Goal: Task Accomplishment & Management: Manage account settings

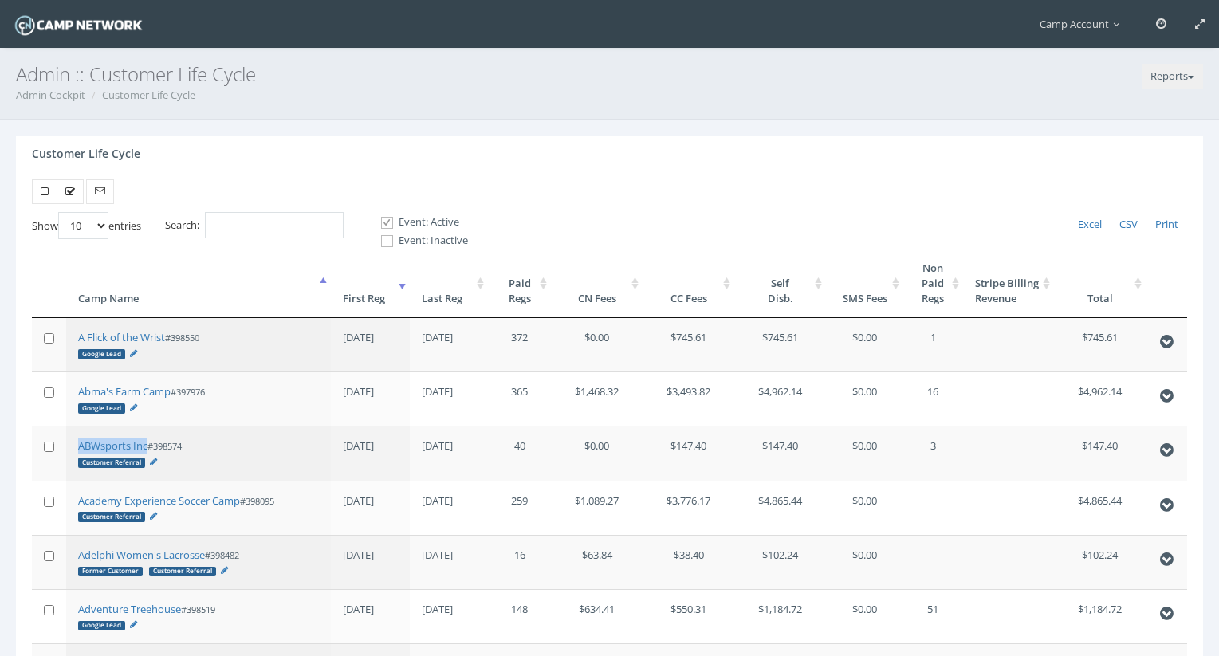
click at [389, 300] on th "First Reg" at bounding box center [370, 283] width 79 height 69
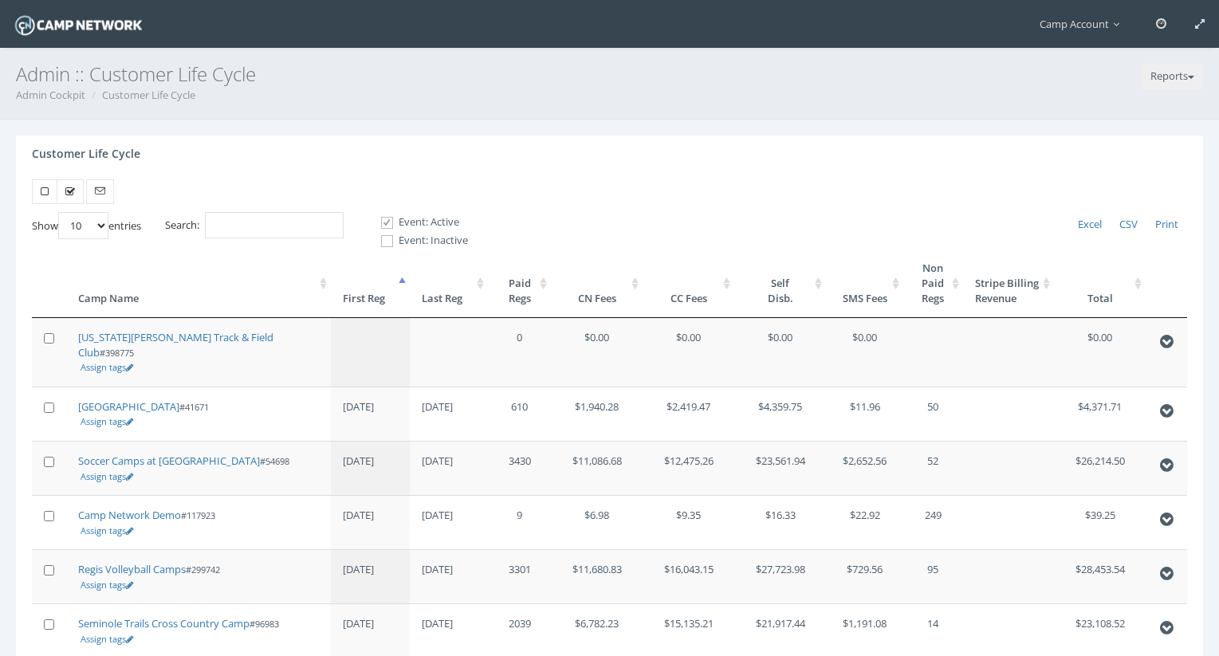
click at [389, 300] on th "First Reg" at bounding box center [370, 283] width 79 height 69
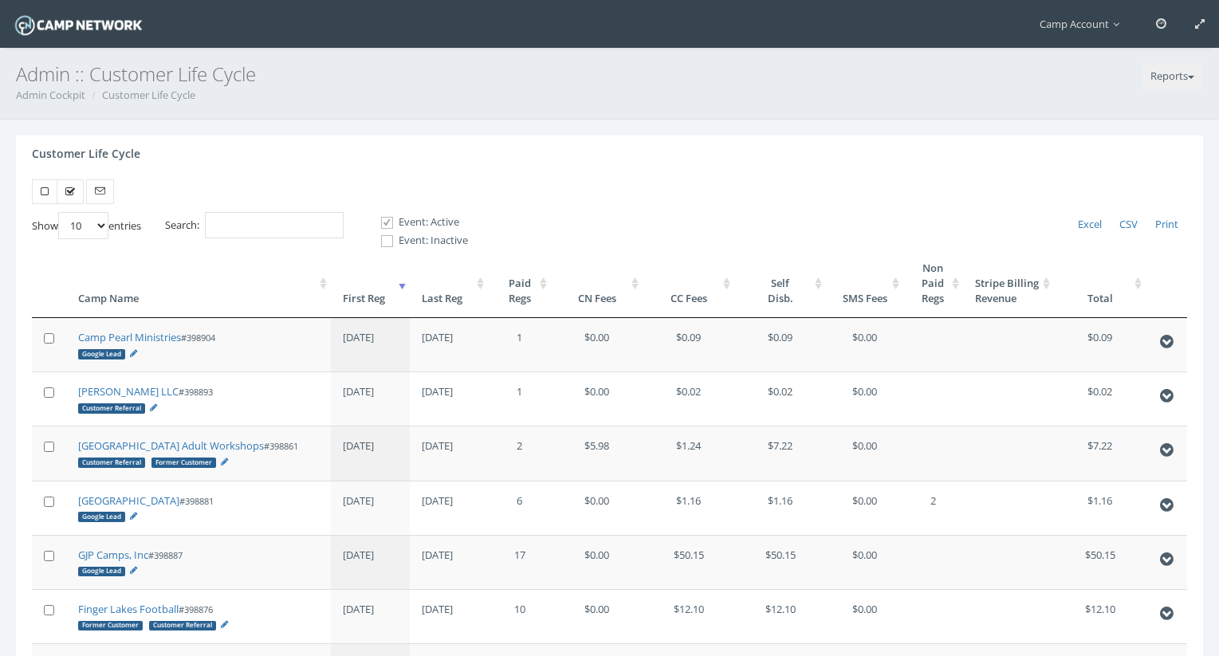
click at [101, 225] on select "10 25 50 100" at bounding box center [83, 225] width 50 height 27
select select "100"
click at [61, 212] on select "10 25 50 100" at bounding box center [83, 225] width 50 height 27
click at [268, 221] on input "Search:" at bounding box center [274, 225] width 139 height 26
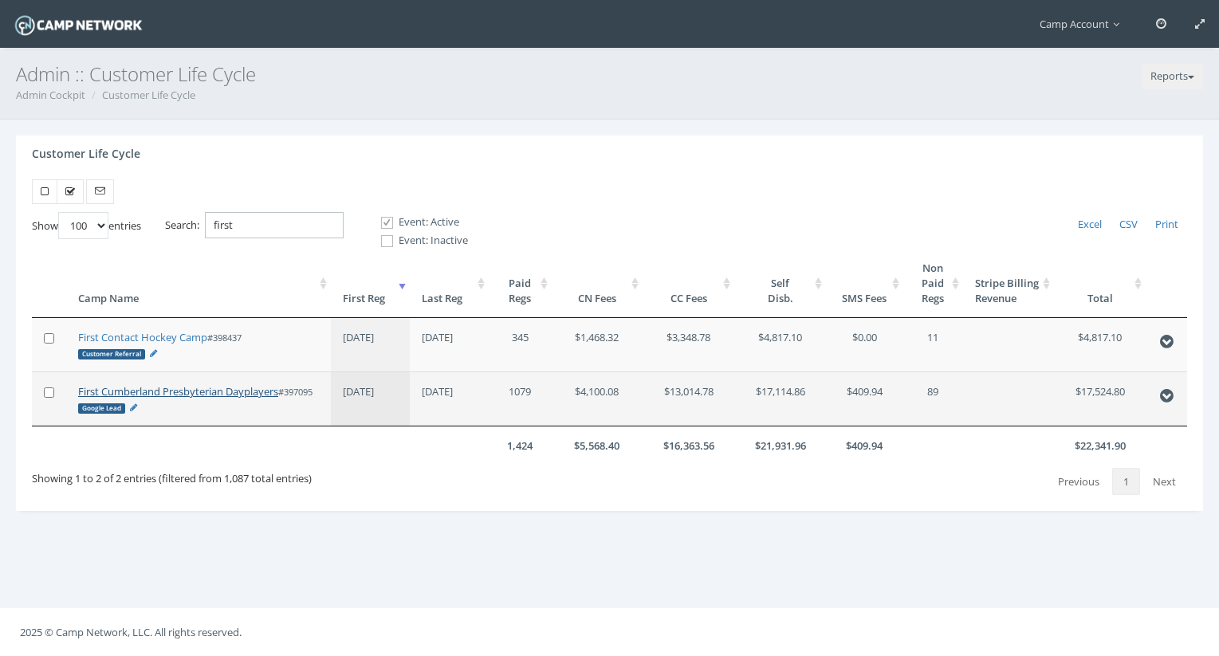
type input "first"
click at [204, 395] on link "First Cumberland Presbyterian Dayplayers" at bounding box center [178, 391] width 200 height 14
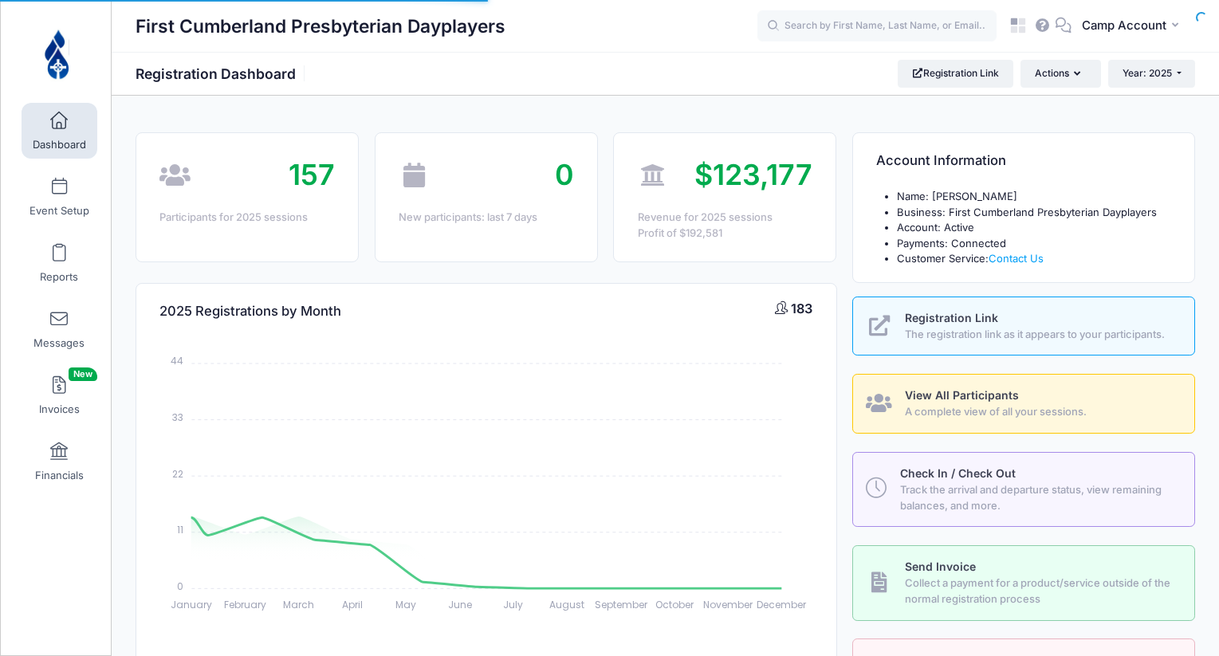
select select
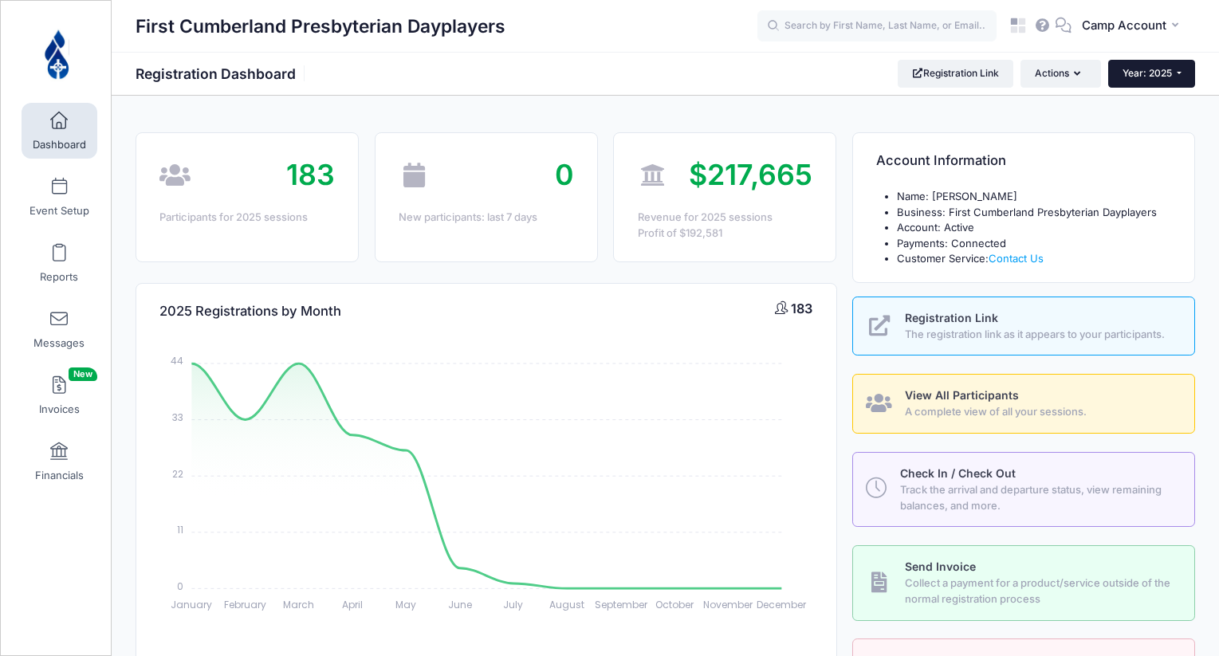
click at [1110, 65] on button "Year: 2025" at bounding box center [1151, 73] width 87 height 27
click at [736, 84] on div "First Cumberland Presbyterian Dayplayers Registration Dashboard Registration Li…" at bounding box center [665, 73] width 1107 height 27
click at [72, 202] on link "Event Setup" at bounding box center [60, 197] width 76 height 56
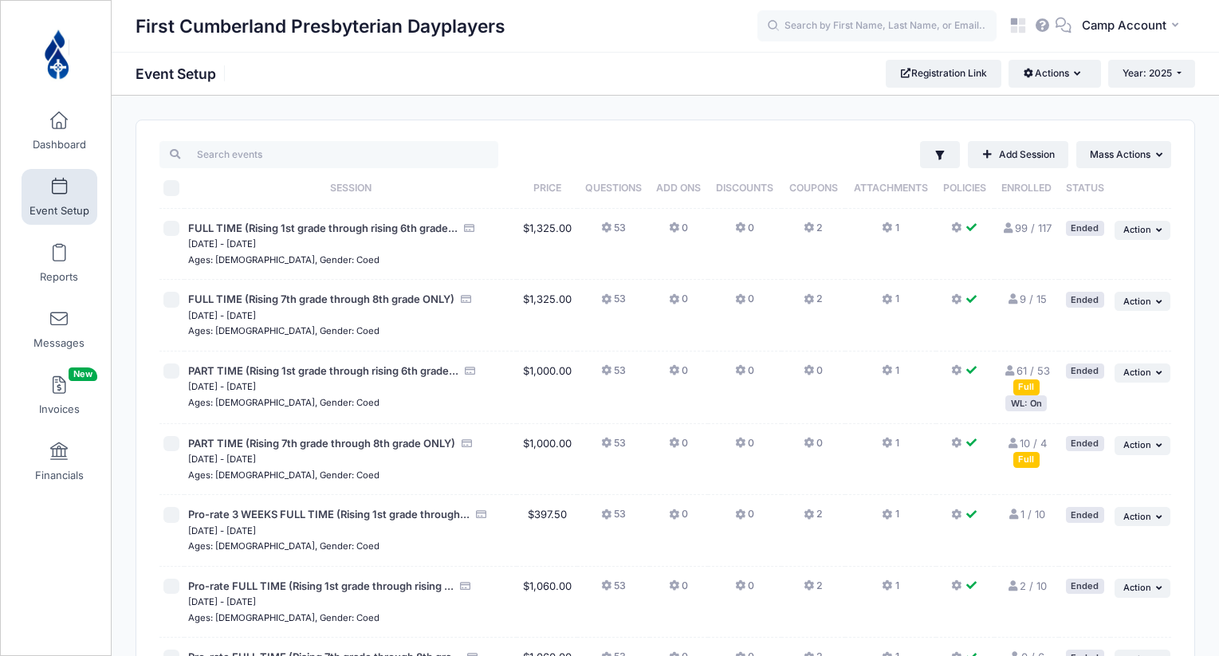
scroll to position [342, 0]
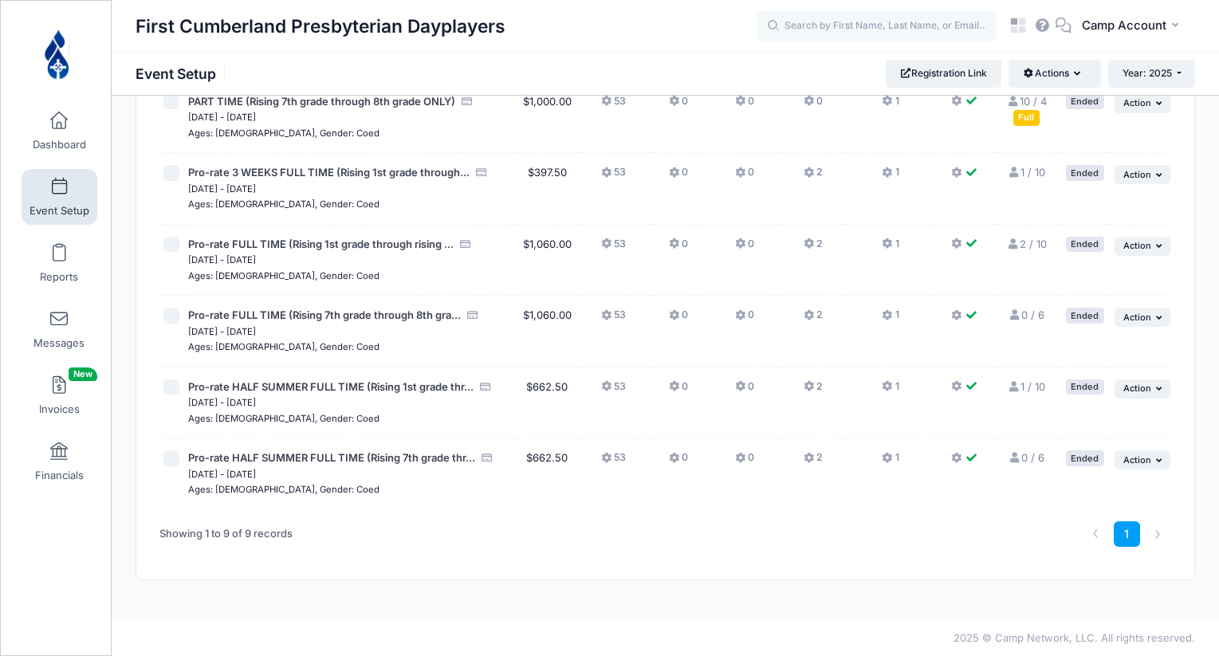
click at [620, 462] on button "53" at bounding box center [613, 461] width 25 height 23
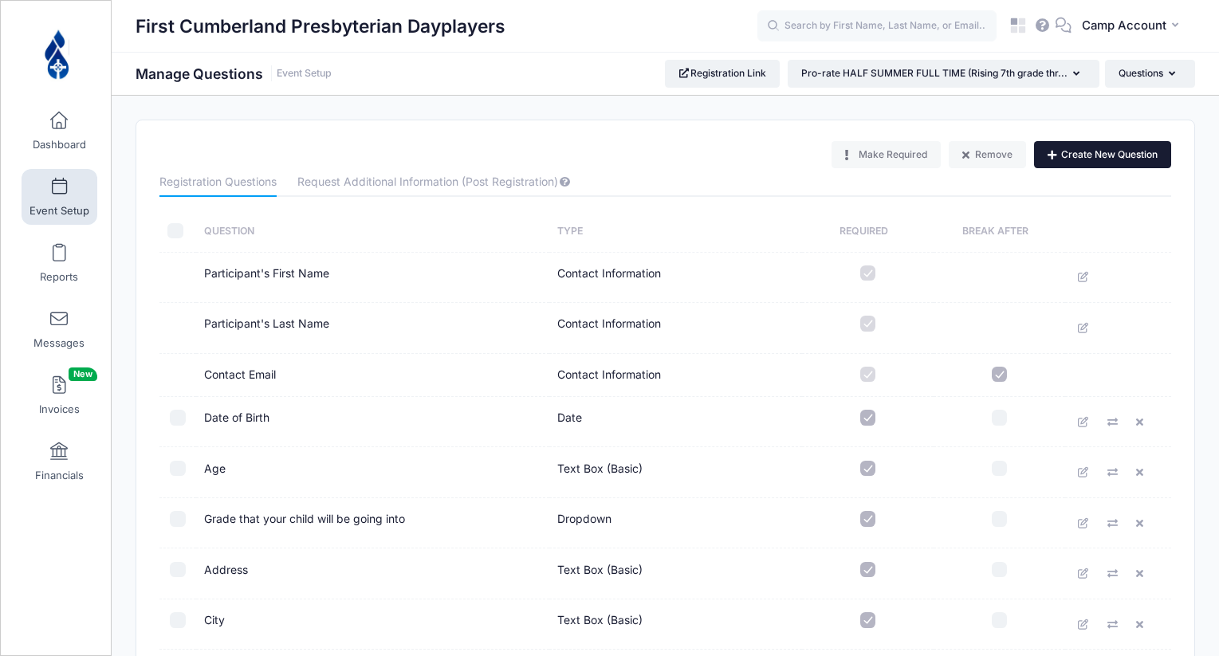
click at [1123, 156] on button "Create New Question" at bounding box center [1102, 154] width 137 height 27
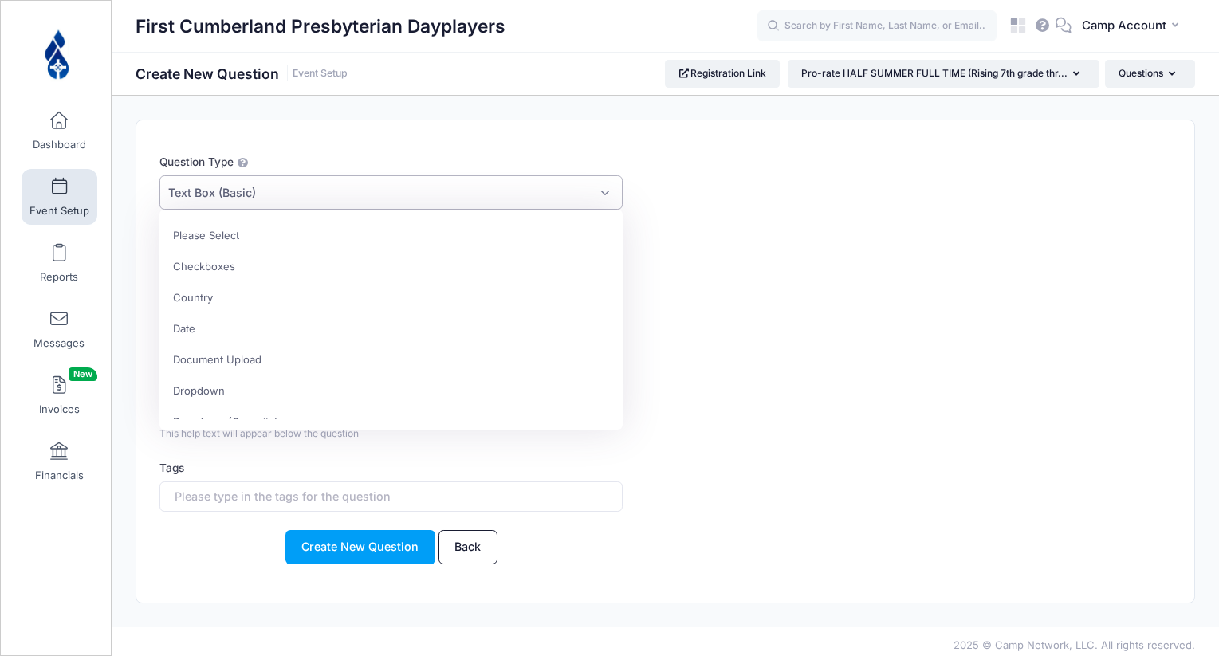
click at [545, 190] on span "Text Box (Basic)" at bounding box center [390, 192] width 463 height 34
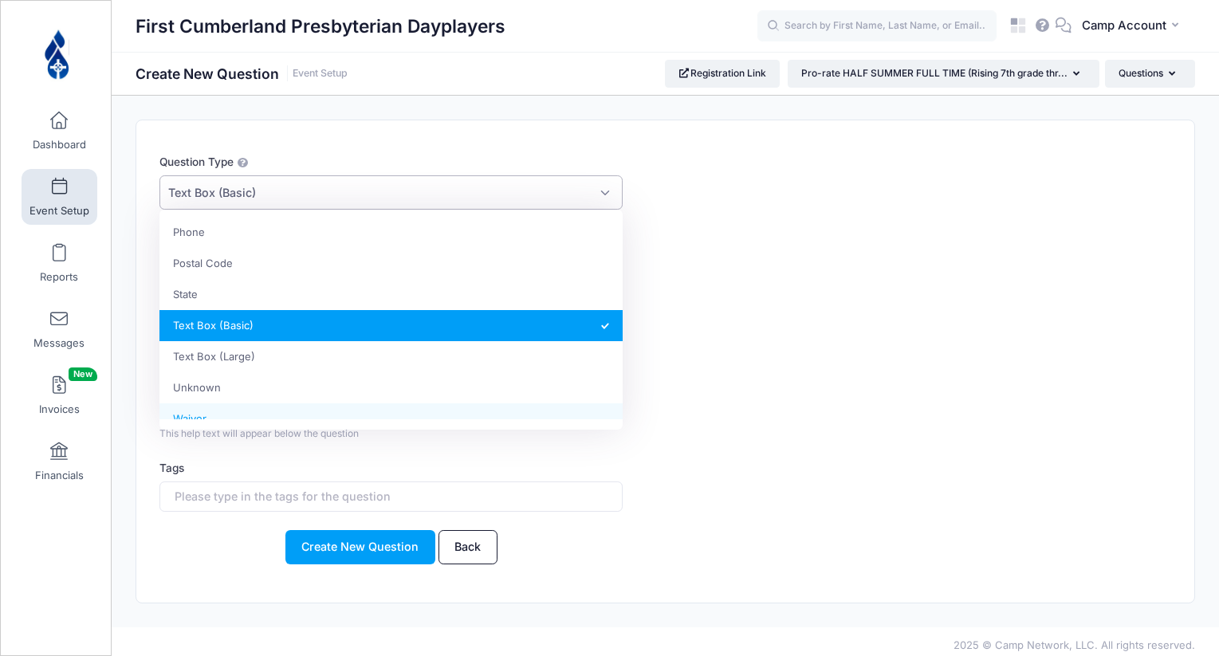
scroll to position [422, 0]
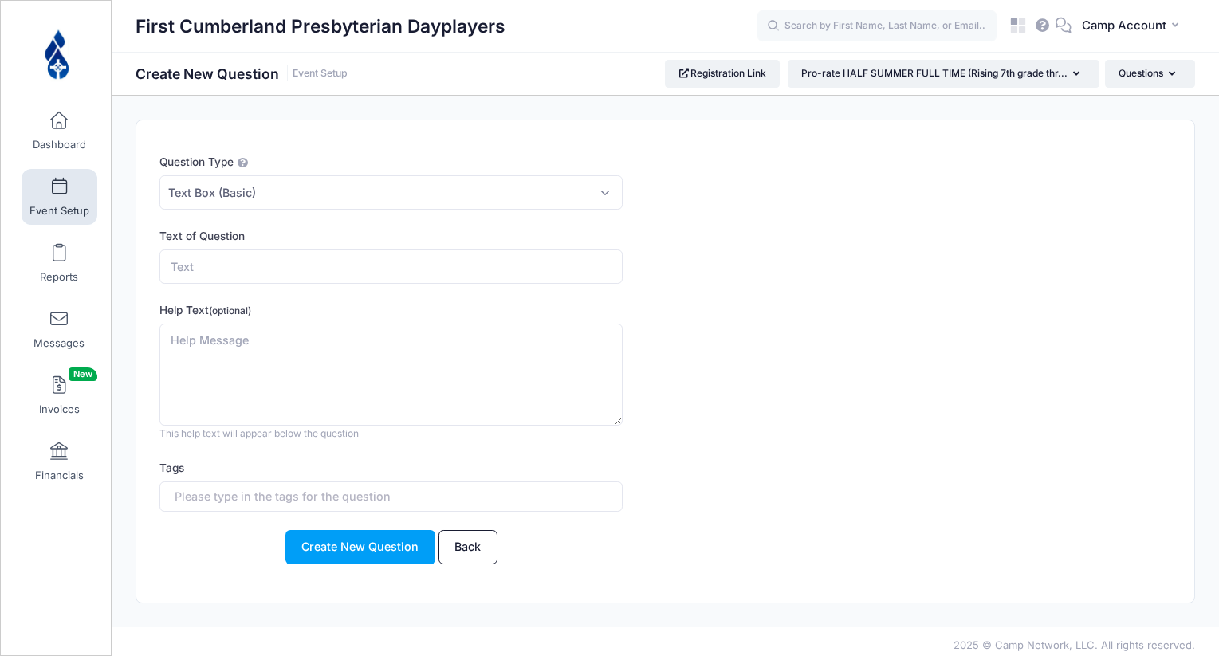
click at [774, 377] on div "Help Text (optional) This help text will appear below the question This text wi…" at bounding box center [621, 371] width 925 height 139
click at [73, 214] on span "Event Setup" at bounding box center [59, 211] width 60 height 14
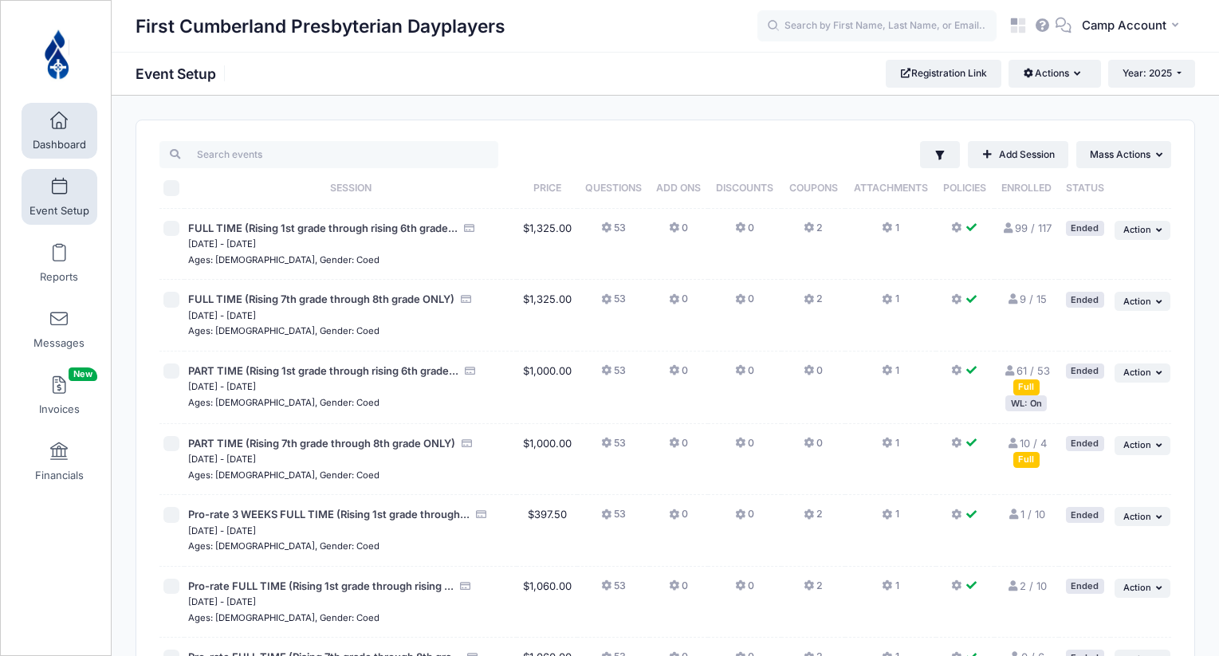
click at [41, 143] on span "Dashboard" at bounding box center [59, 145] width 53 height 14
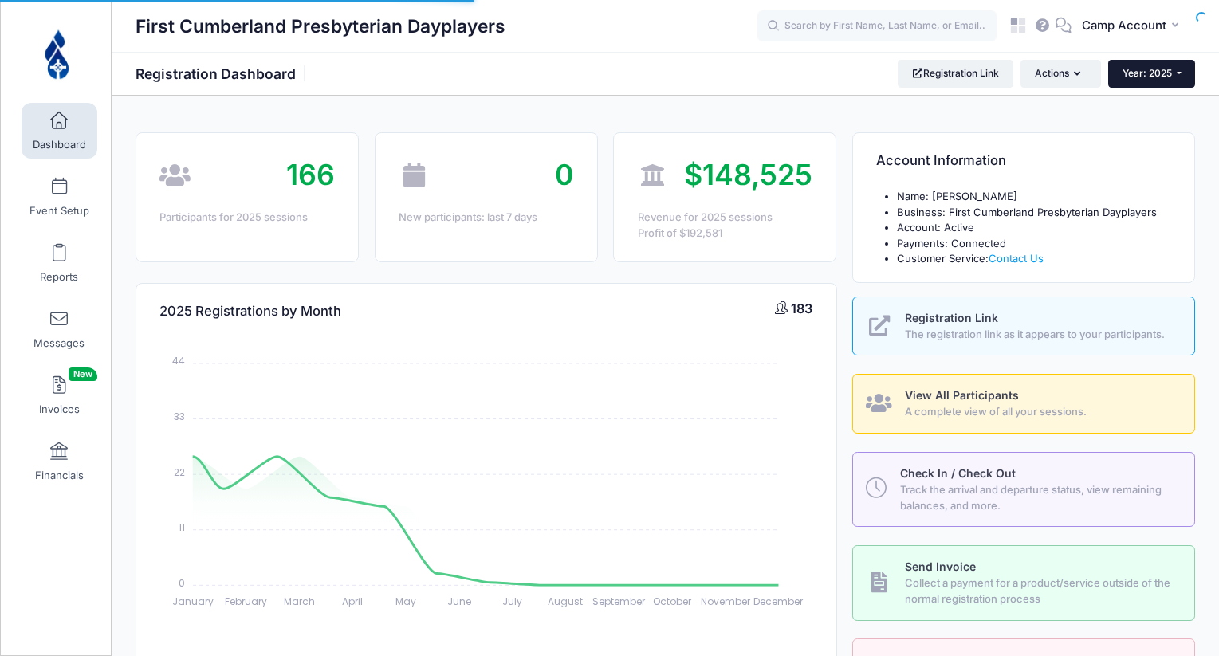
click at [1145, 80] on button "Year: 2025" at bounding box center [1151, 73] width 87 height 27
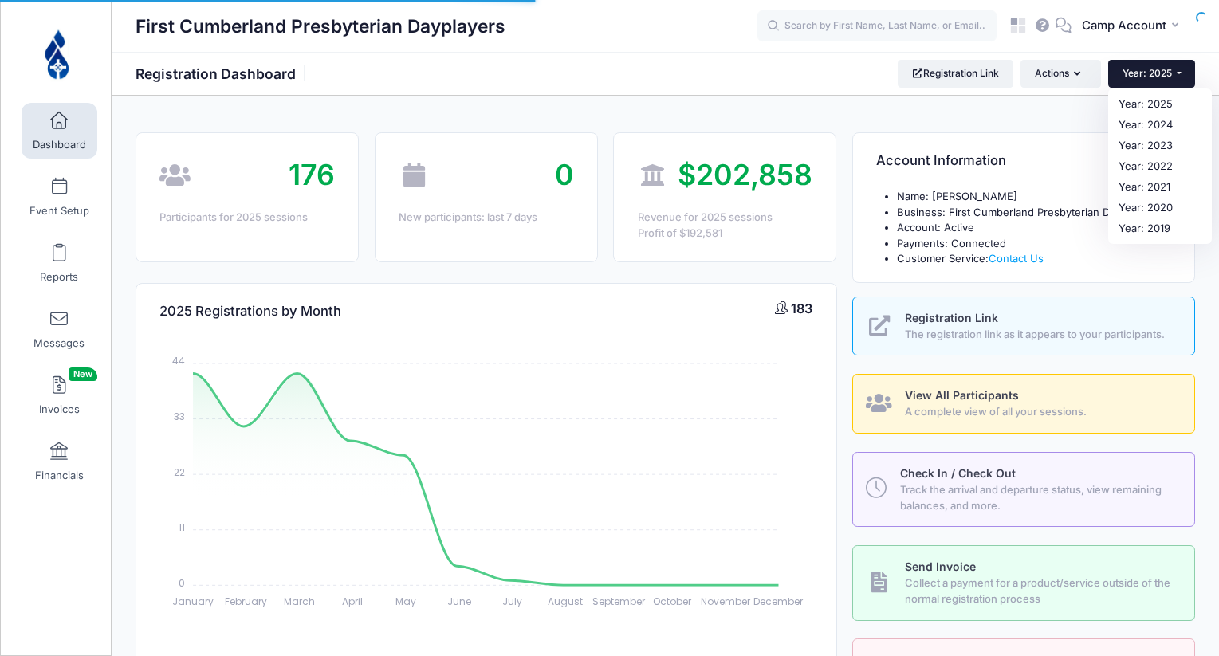
select select
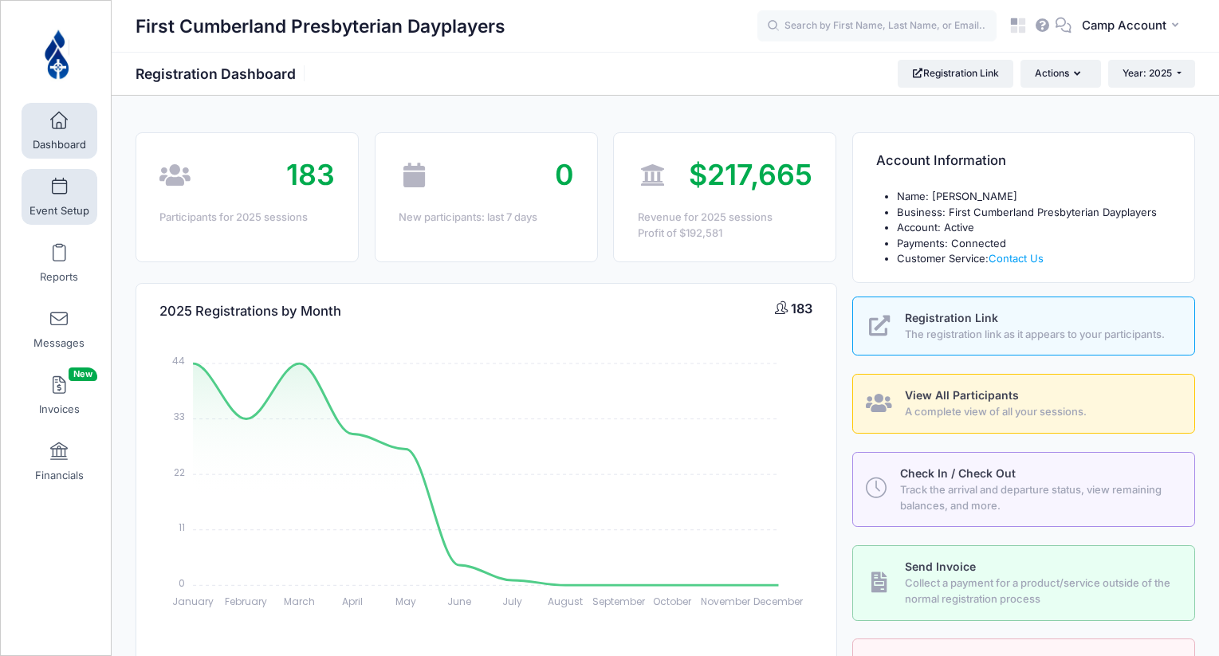
click at [47, 202] on link "Event Setup" at bounding box center [60, 197] width 76 height 56
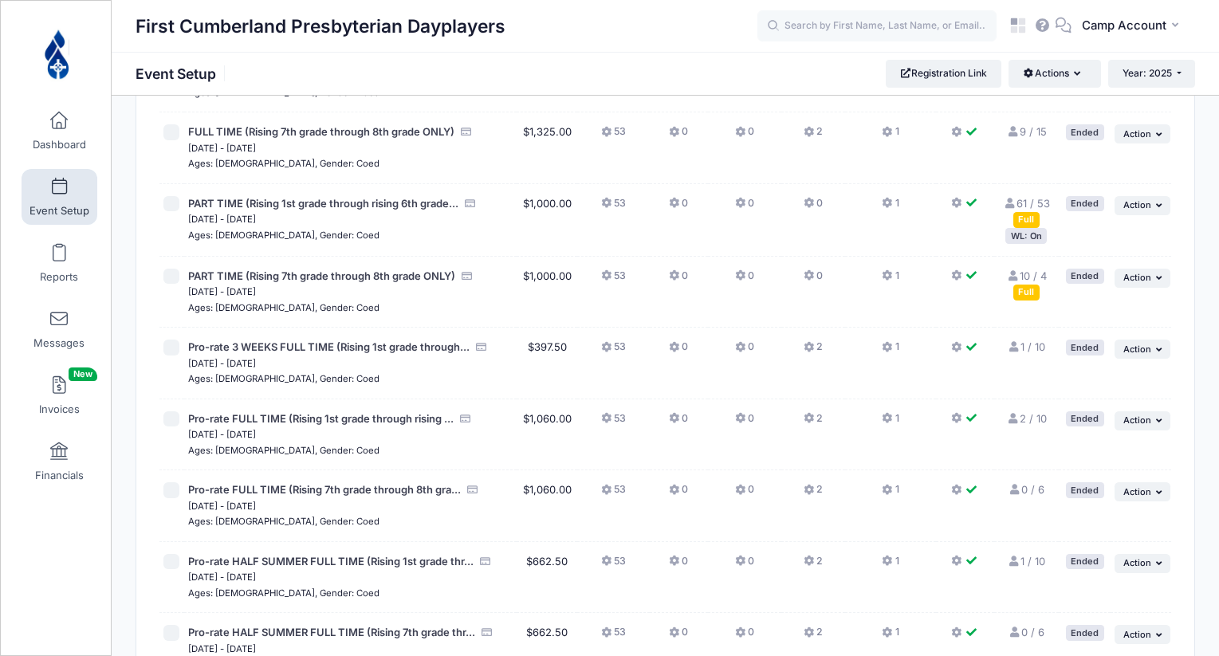
scroll to position [342, 0]
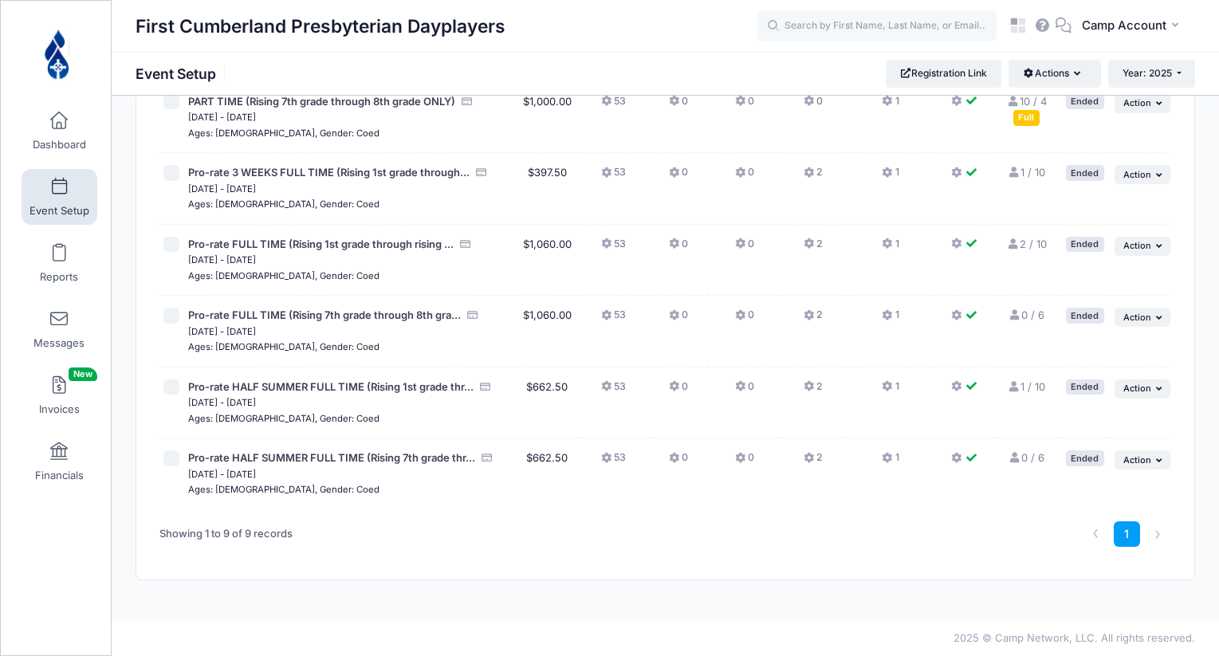
click at [618, 458] on button "53" at bounding box center [613, 461] width 25 height 23
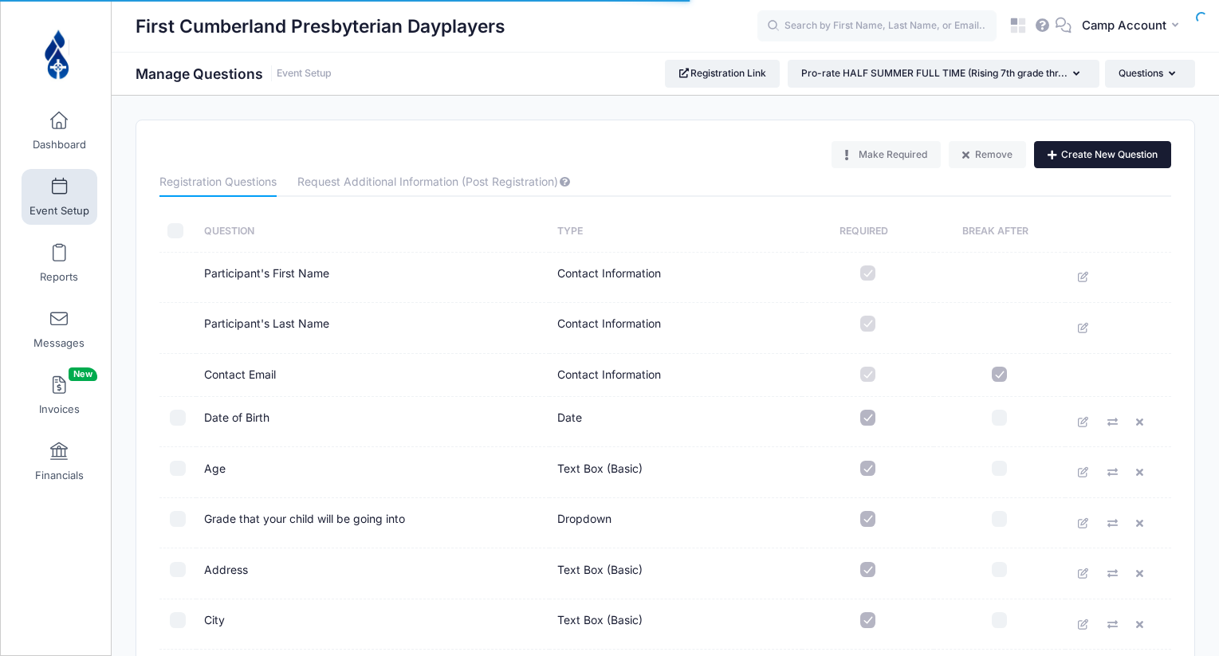
click at [1061, 154] on button "Create New Question" at bounding box center [1102, 154] width 137 height 27
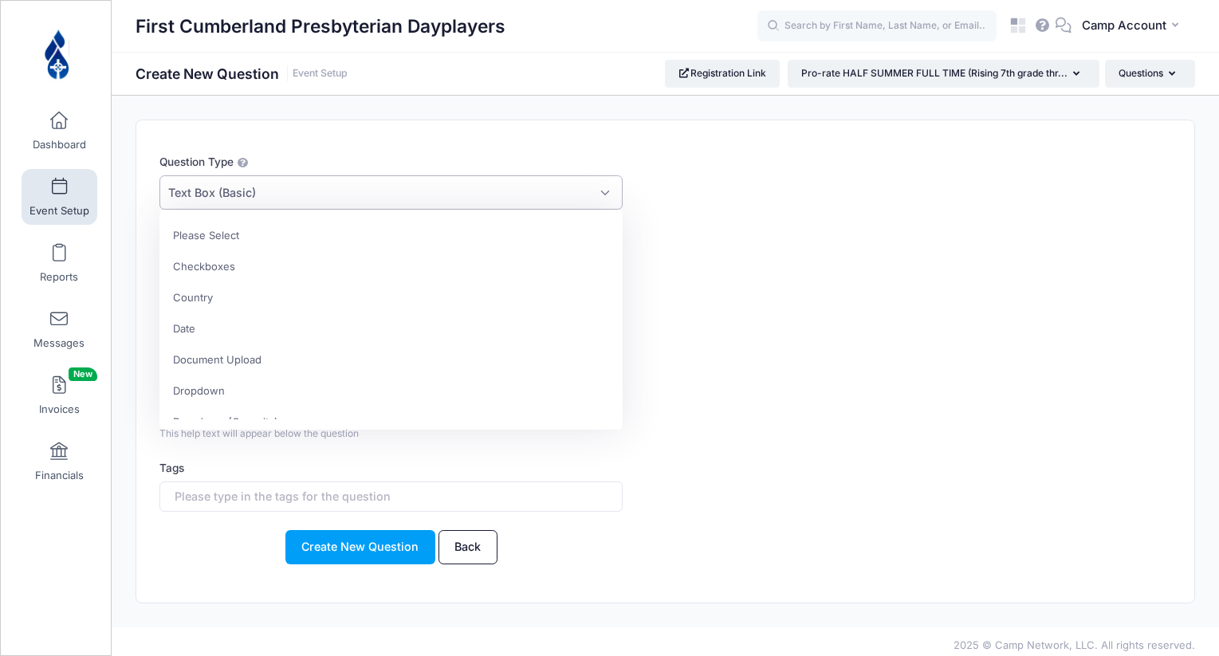
click at [419, 188] on span "Text Box (Basic)" at bounding box center [390, 192] width 463 height 34
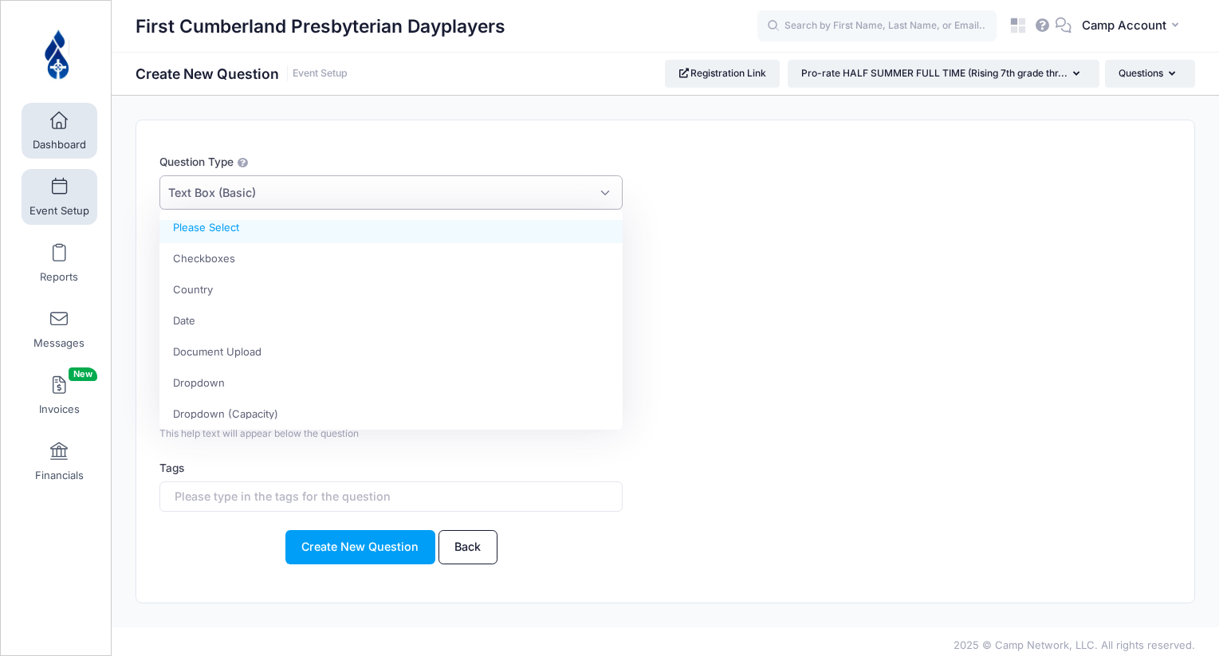
click at [57, 147] on span "Dashboard" at bounding box center [59, 145] width 53 height 14
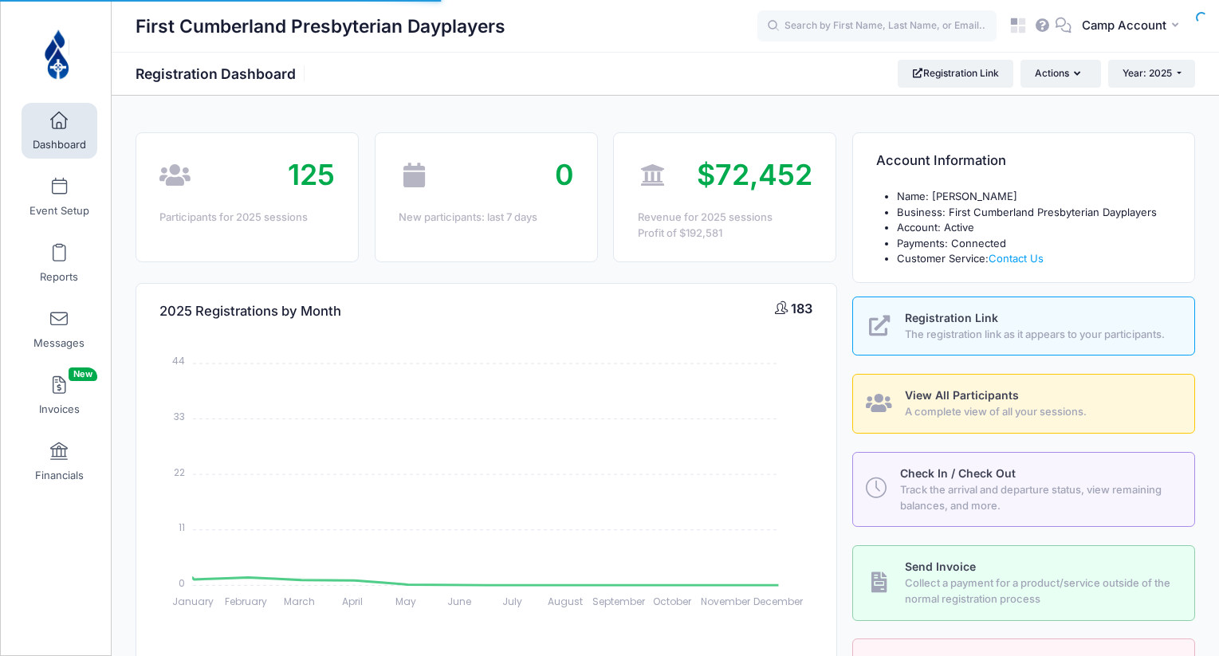
select select
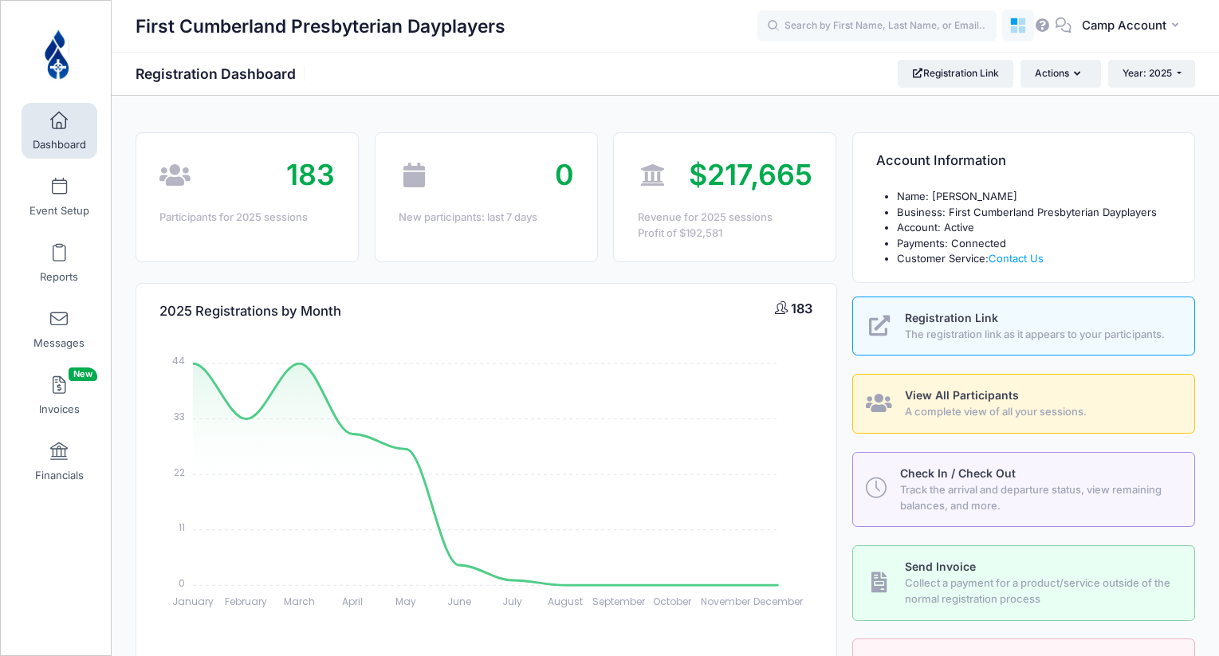
click at [1015, 18] on icon at bounding box center [1013, 21] width 7 height 7
click at [1013, 33] on icon at bounding box center [1018, 26] width 18 height 18
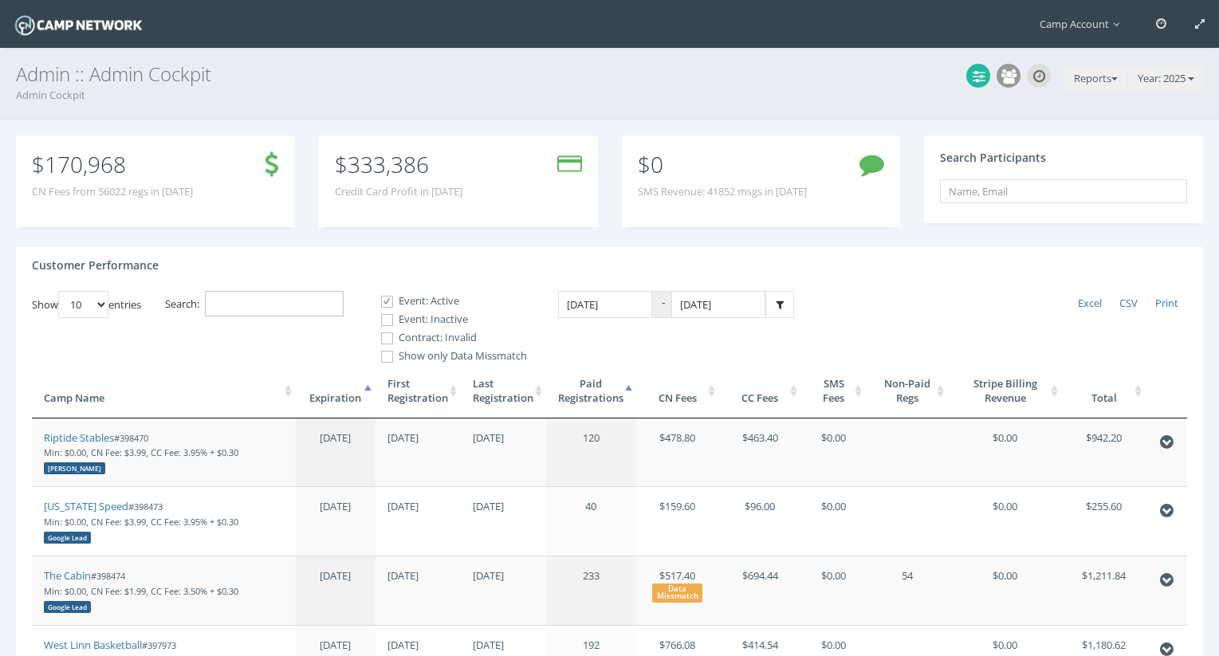
click at [291, 308] on input "Search:" at bounding box center [274, 304] width 139 height 26
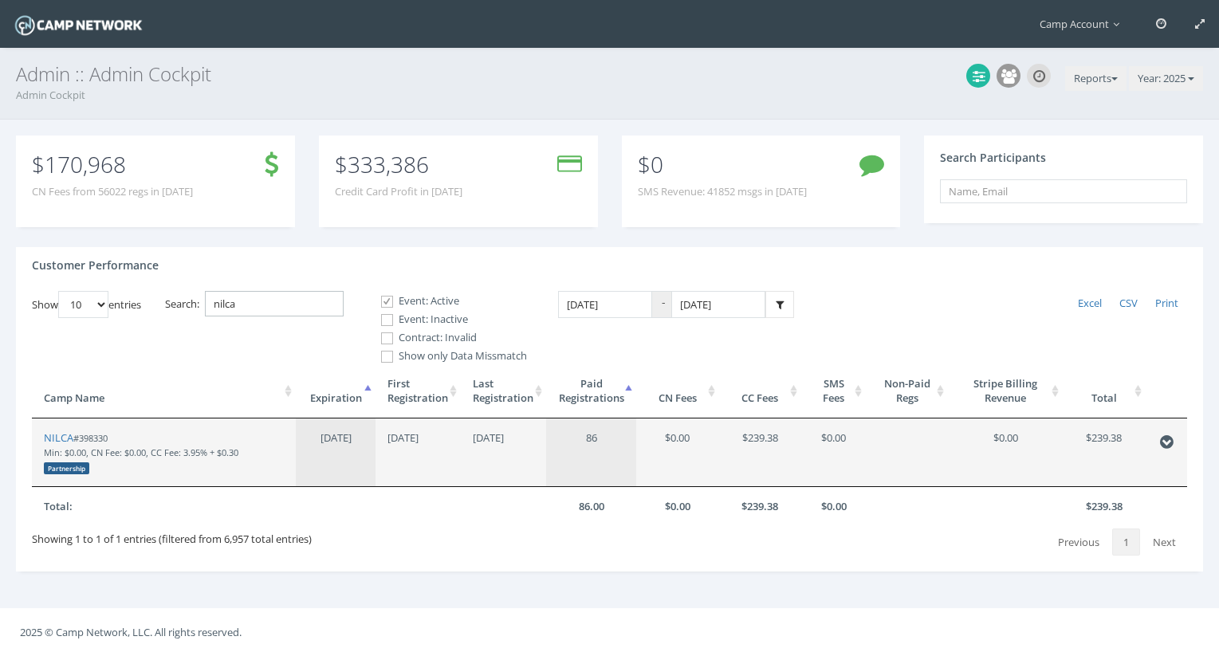
type input "nilca"
click at [73, 436] on small "#398330 Min: $0.00, CN Fee: $0.00, CC Fee: 3.95% + $0.30 Partnership" at bounding box center [141, 452] width 194 height 41
click at [65, 436] on link "NILCA" at bounding box center [58, 437] width 29 height 14
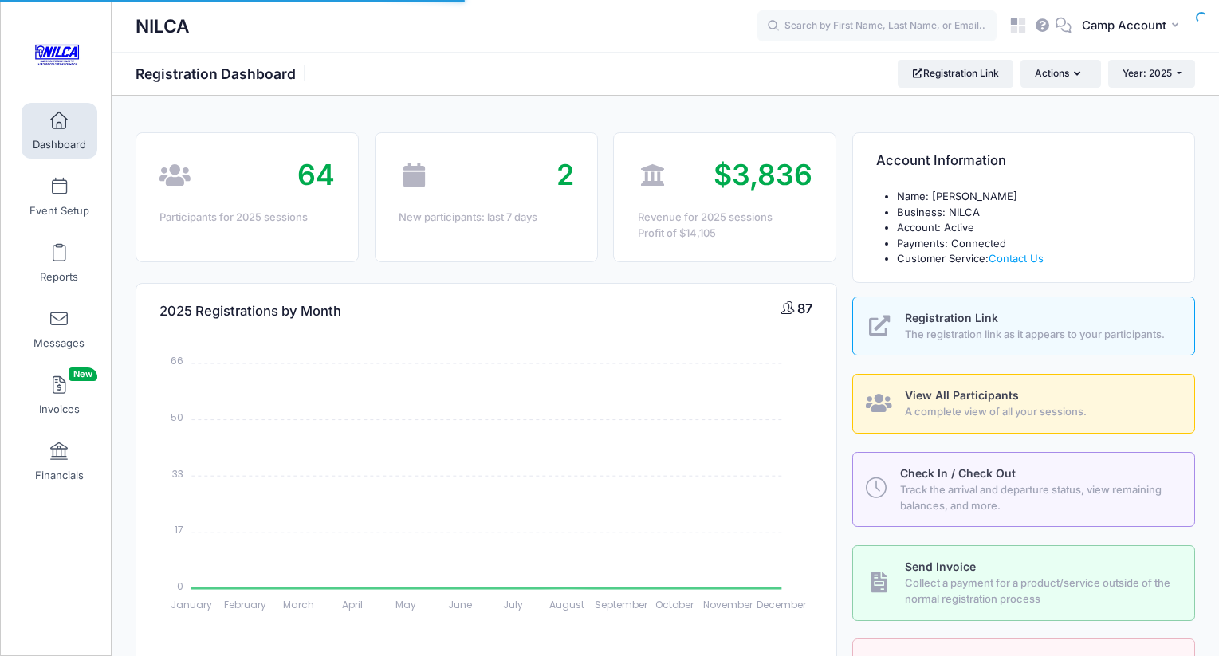
select select
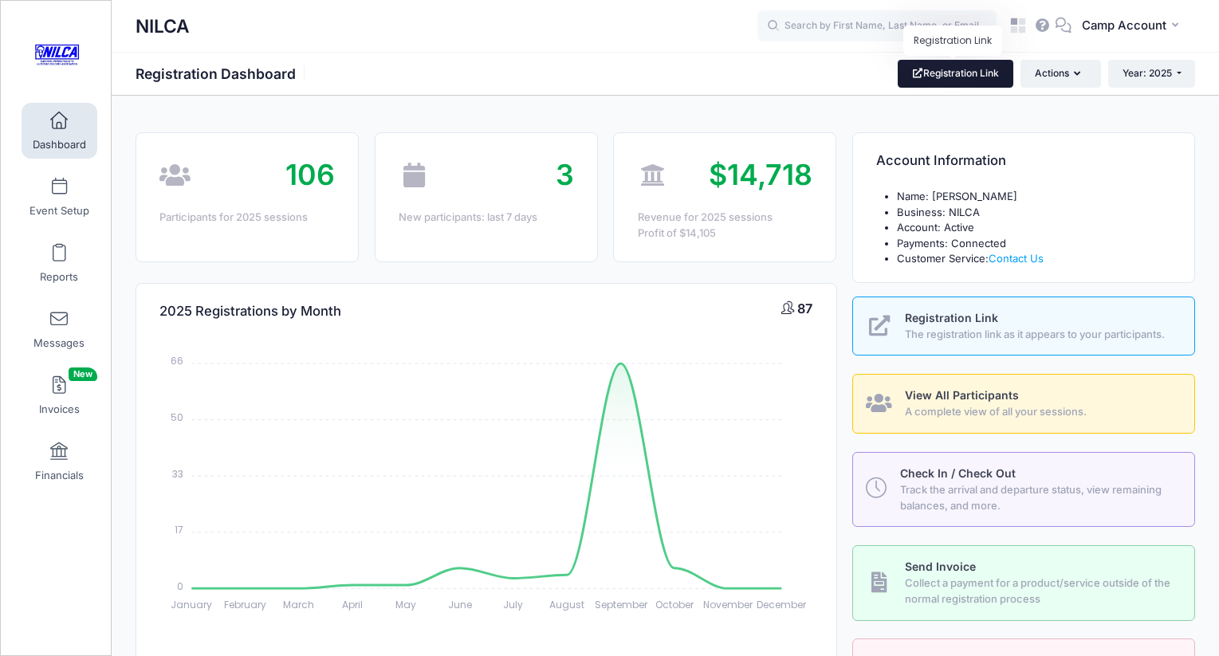
click at [919, 73] on link "Registration Link" at bounding box center [955, 73] width 116 height 27
click at [1031, 25] on link at bounding box center [1018, 26] width 32 height 32
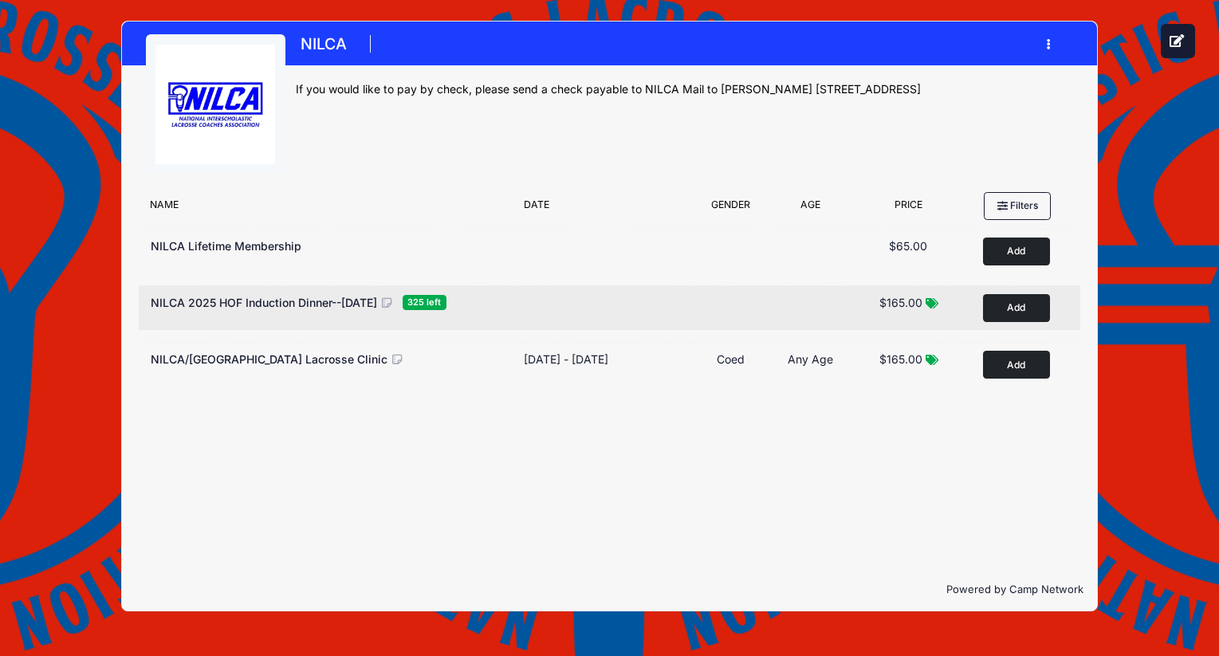
click at [1031, 314] on button "Add to Cart" at bounding box center [1016, 308] width 67 height 28
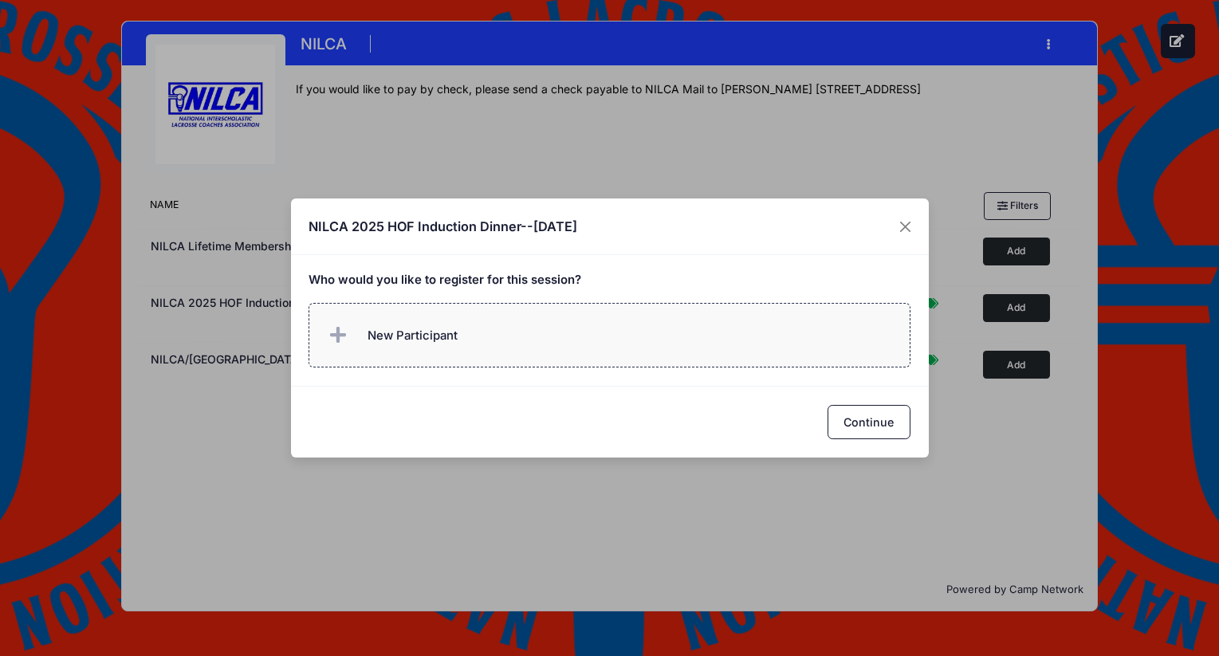
click at [647, 348] on label "New Participant" at bounding box center [609, 335] width 602 height 65
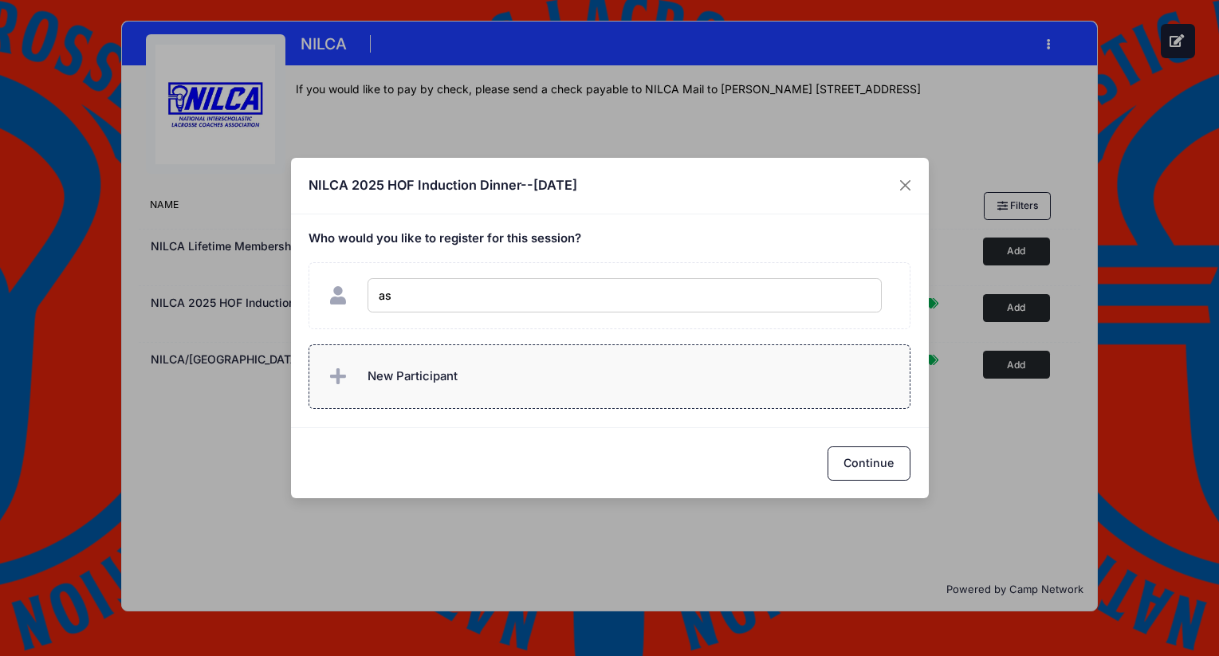
type input "asd"
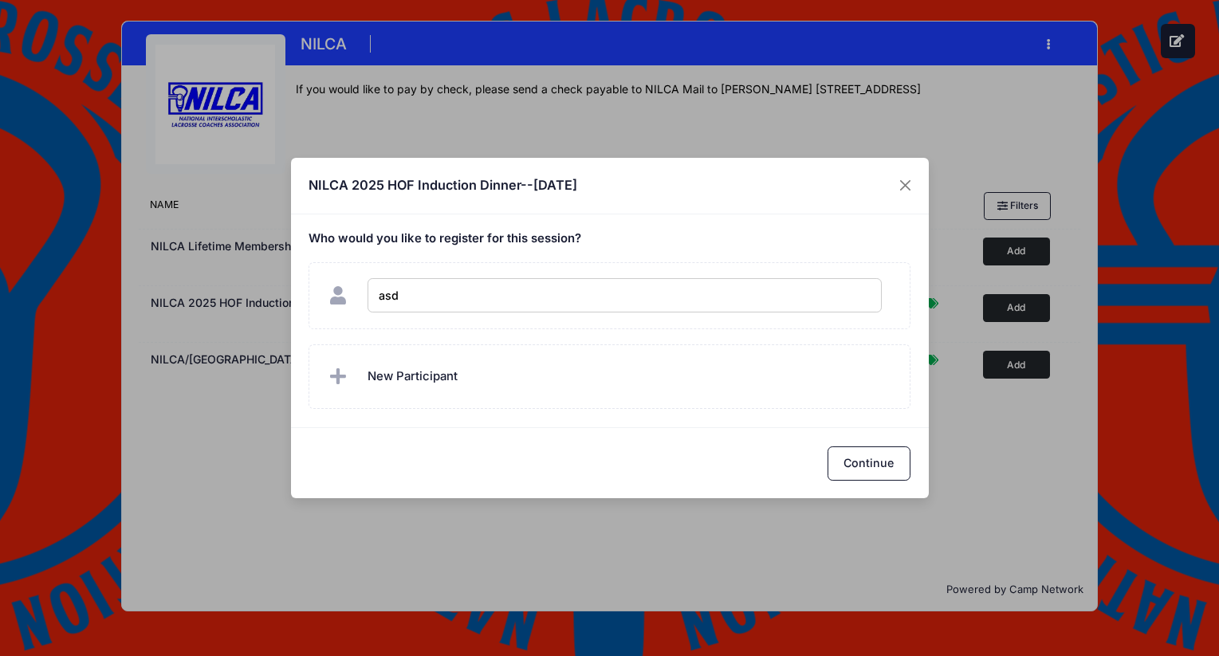
checkbox input "true"
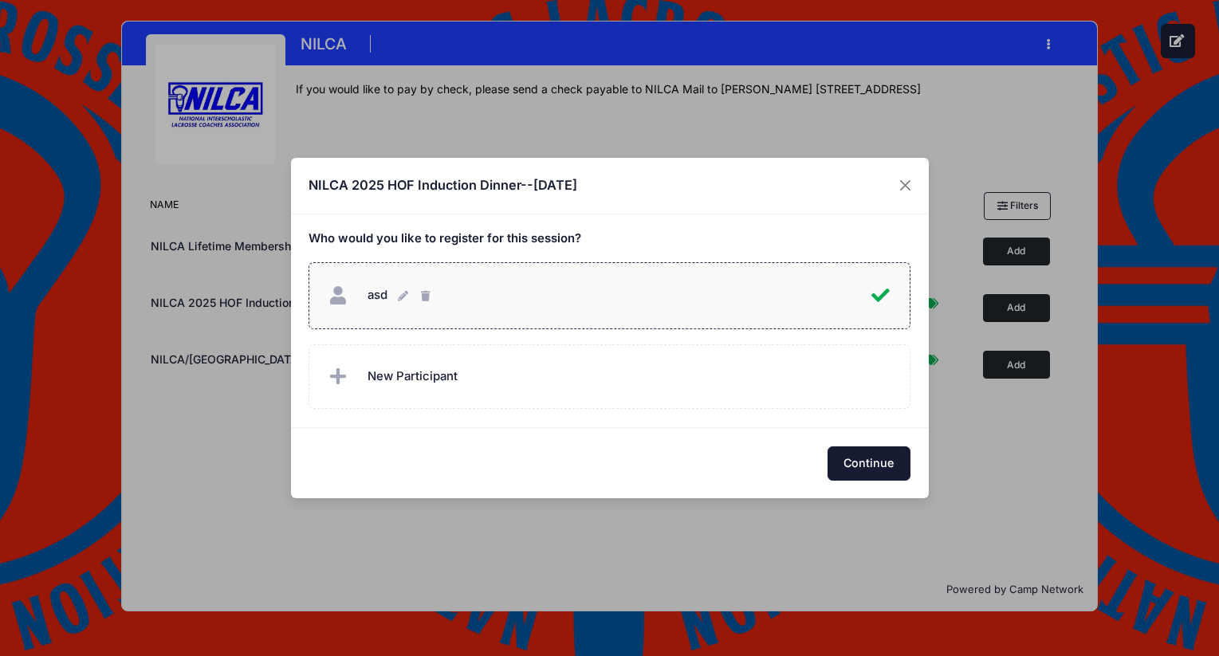
click at [874, 465] on button "Continue" at bounding box center [868, 463] width 83 height 34
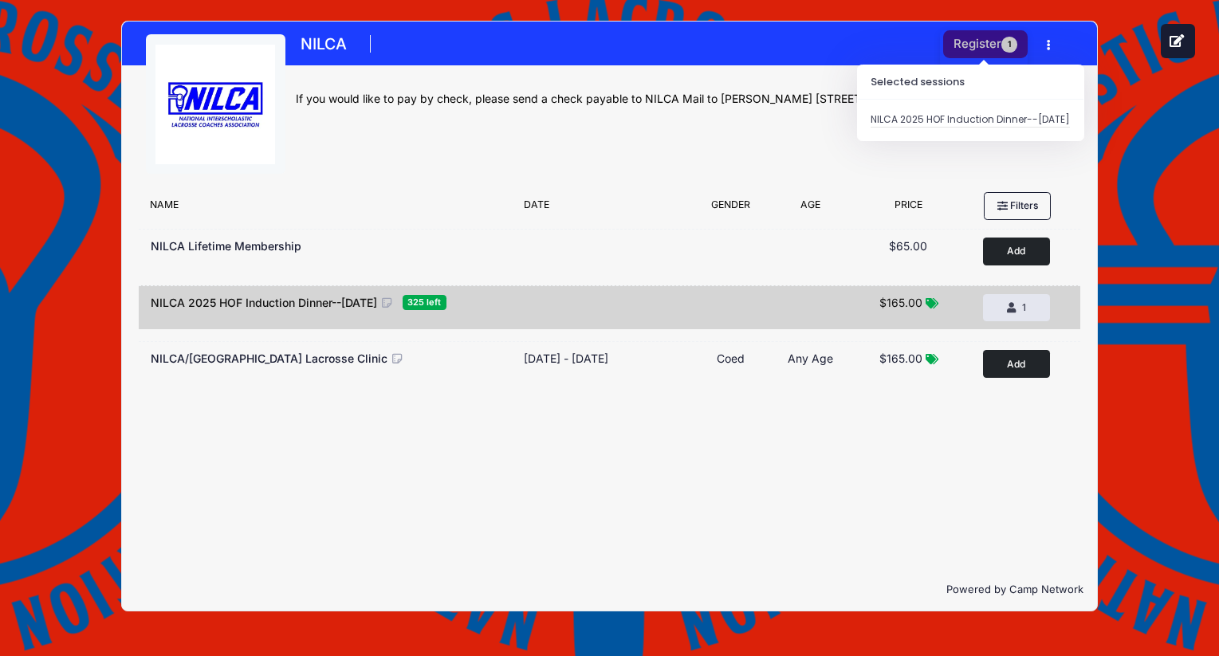
click at [969, 51] on button "Register 1" at bounding box center [985, 44] width 84 height 28
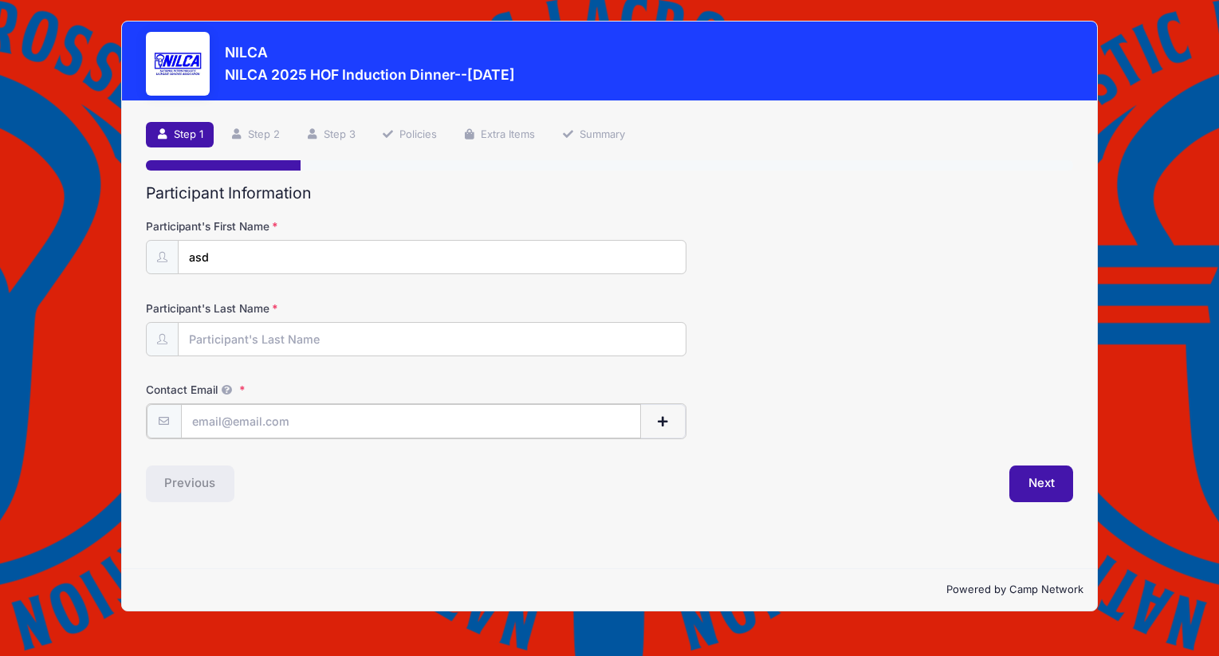
click at [490, 404] on input "Contact Email" at bounding box center [411, 421] width 460 height 34
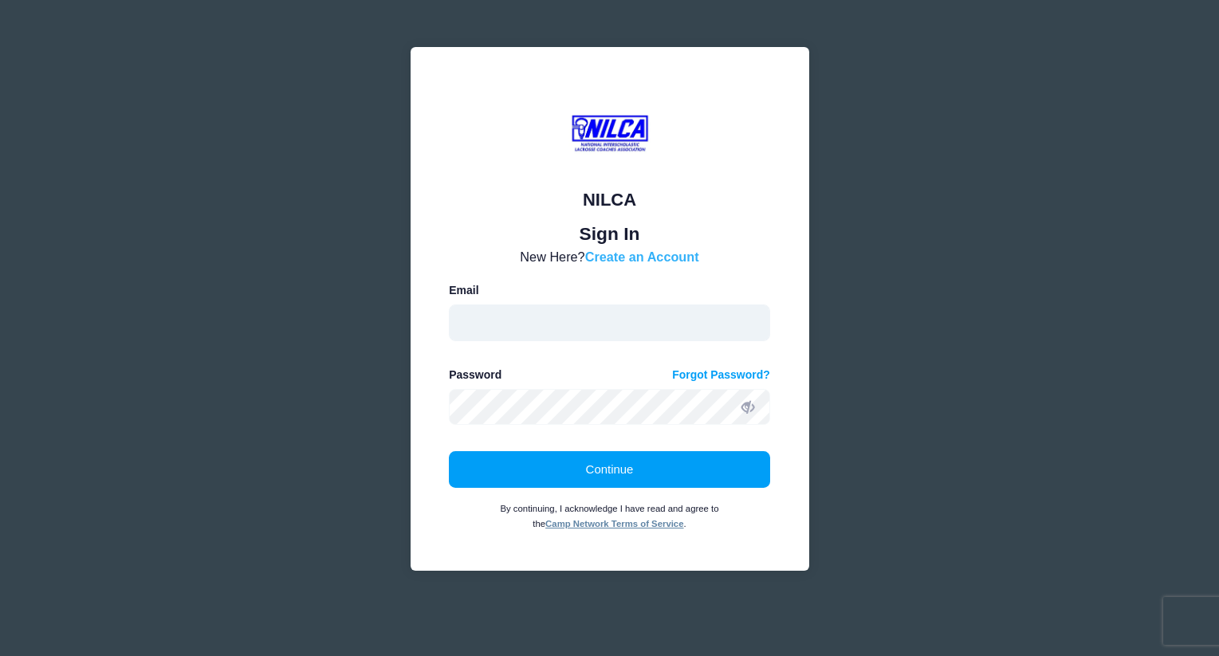
type input "andrew.downing+jan14@campnetwork.com"
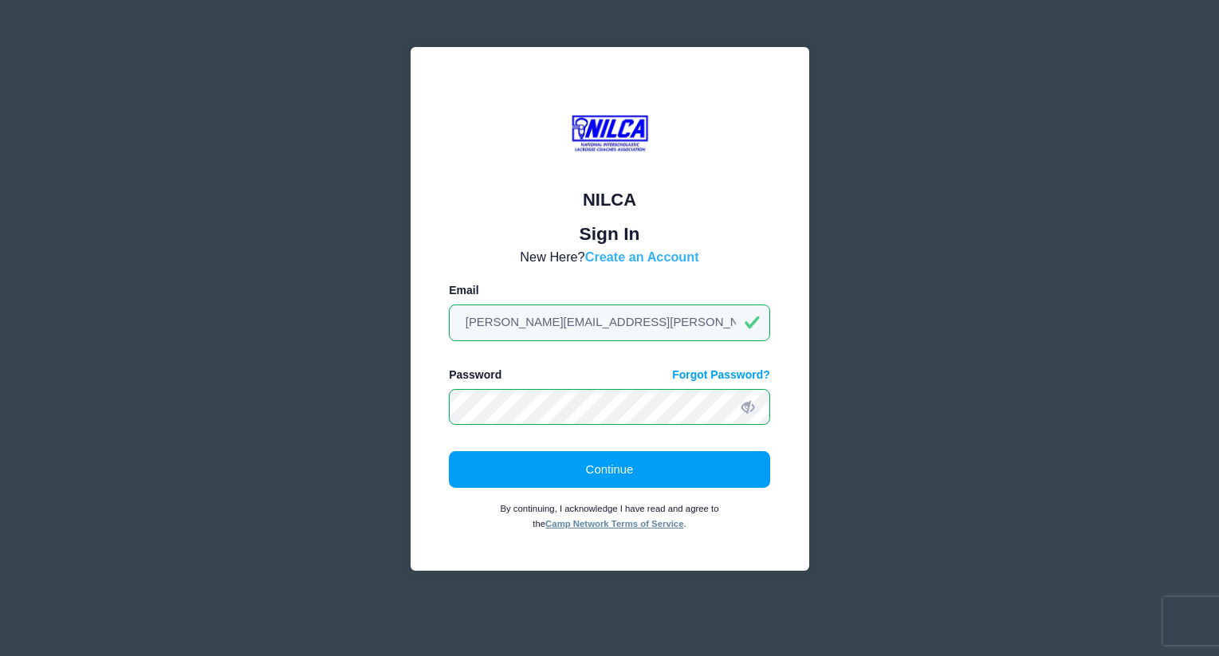
click at [658, 253] on link "Create an Account" at bounding box center [642, 256] width 114 height 14
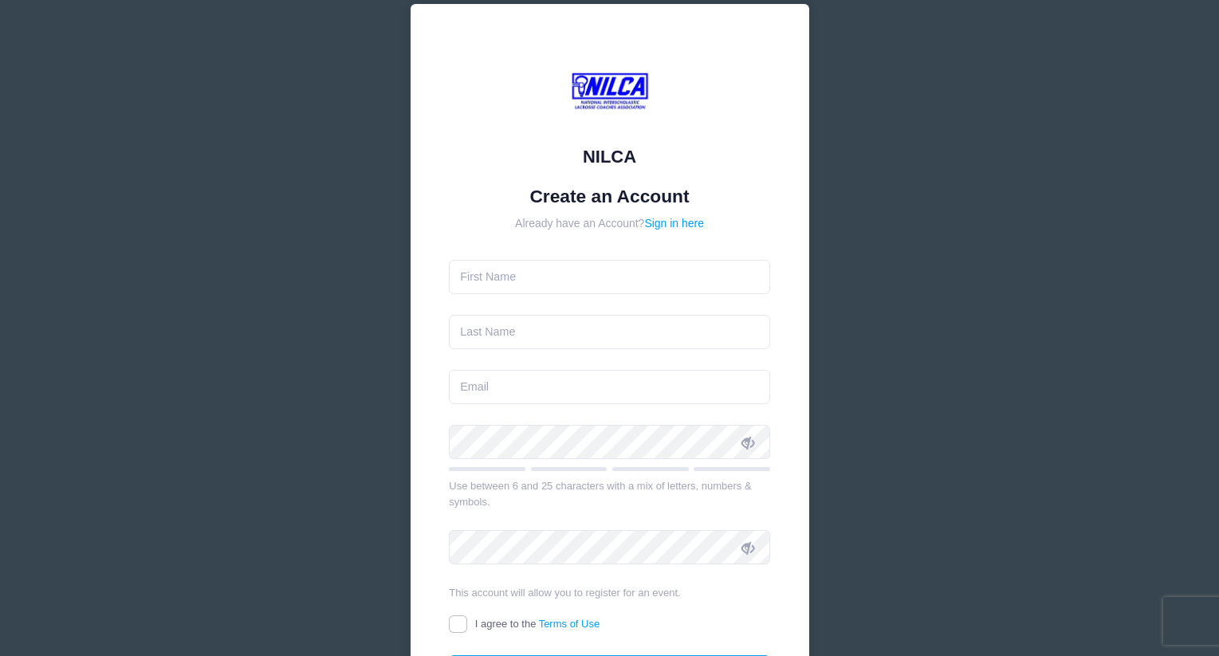
scroll to position [38, 0]
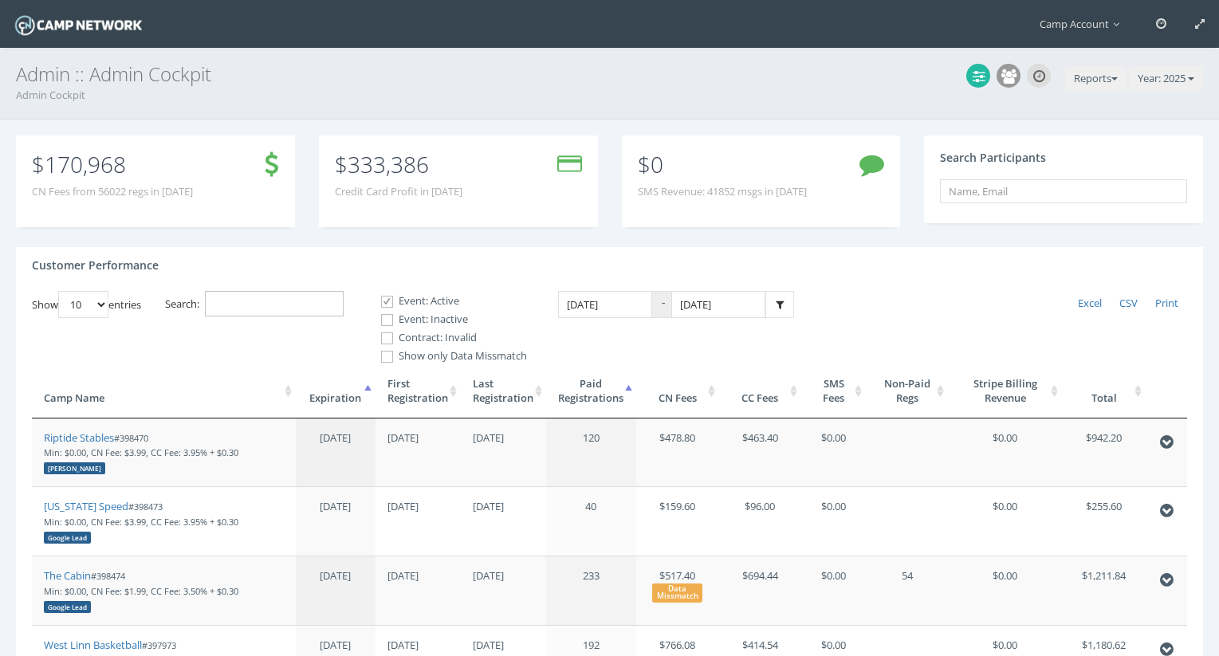
click at [282, 304] on input "Search:" at bounding box center [274, 304] width 139 height 26
paste input "398915"
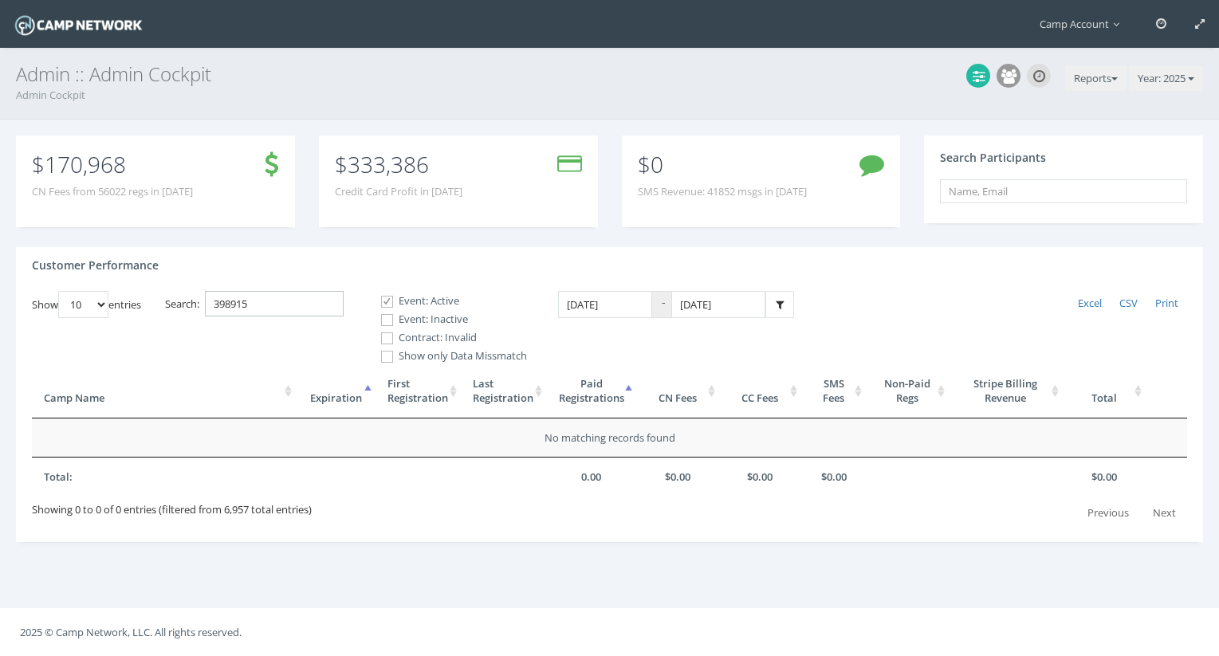
type input "398915"
click at [399, 317] on label "Event: Inactive" at bounding box center [446, 320] width 159 height 16
click at [386, 317] on input "Event: Inactive" at bounding box center [378, 319] width 15 height 15
checkbox input "true"
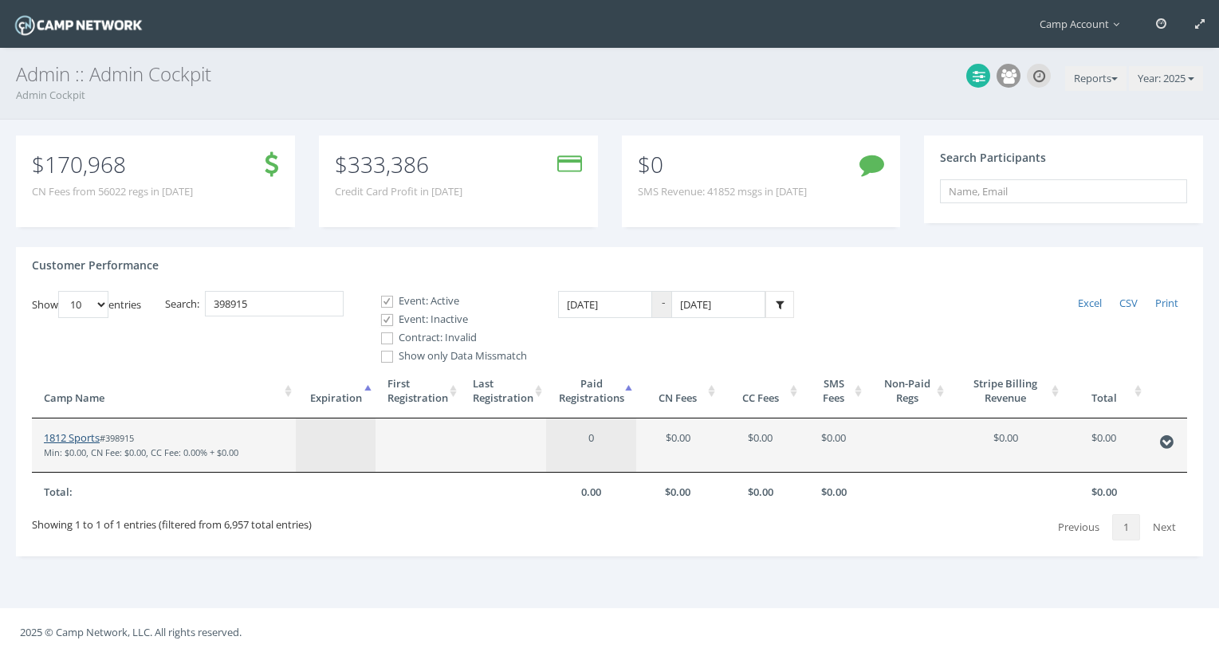
click at [83, 436] on link "1812 Sports" at bounding box center [72, 437] width 56 height 14
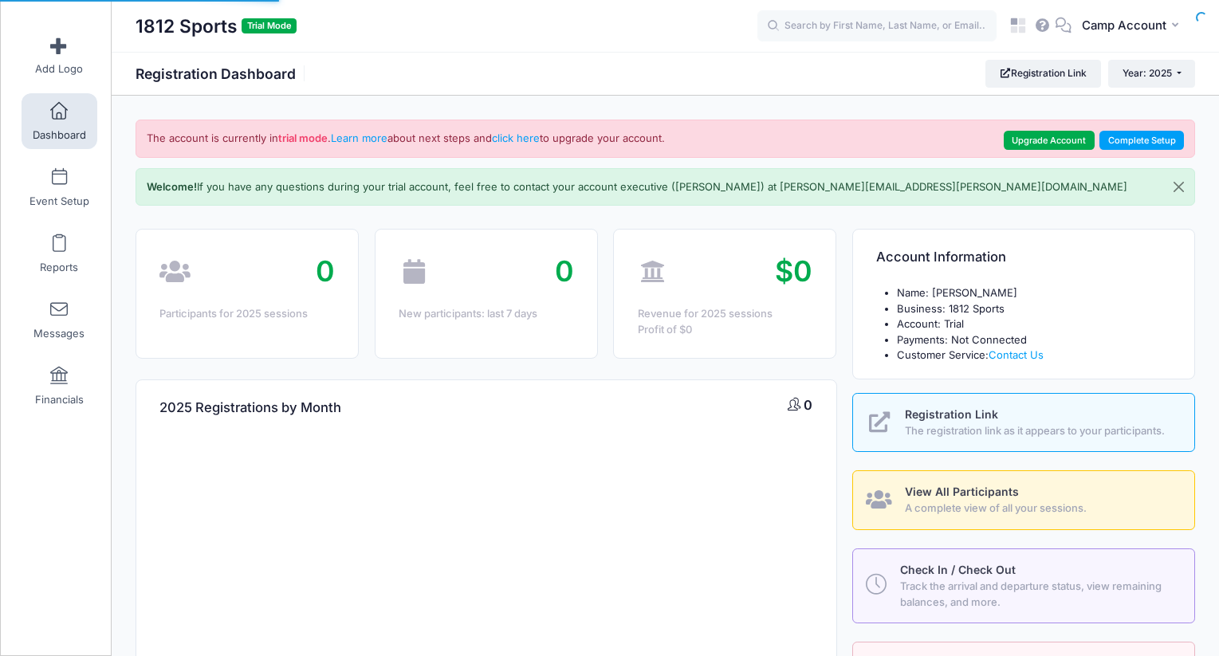
select select
click at [41, 207] on span "Event Setup" at bounding box center [59, 201] width 60 height 14
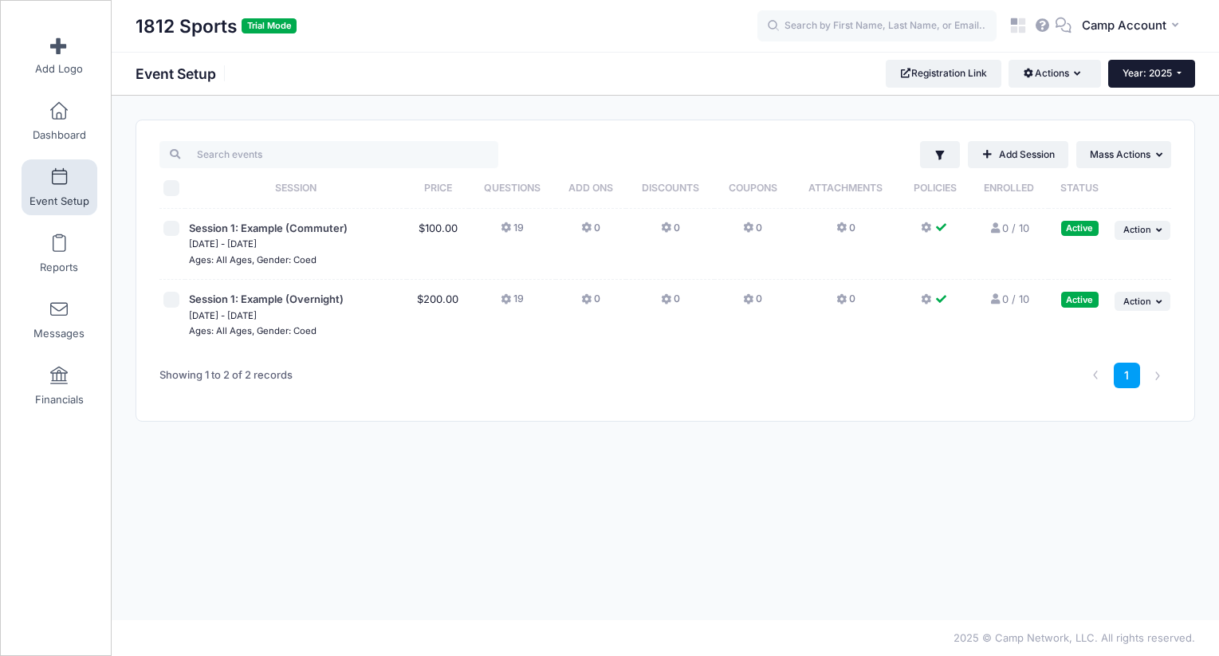
click at [1166, 75] on span "Year: 2025" at bounding box center [1146, 73] width 49 height 12
click at [747, 82] on div "1812 Sports Trial Mode Event Setup Registration Link Actions Manage Registratio…" at bounding box center [665, 73] width 1107 height 27
click at [59, 114] on span at bounding box center [59, 112] width 0 height 18
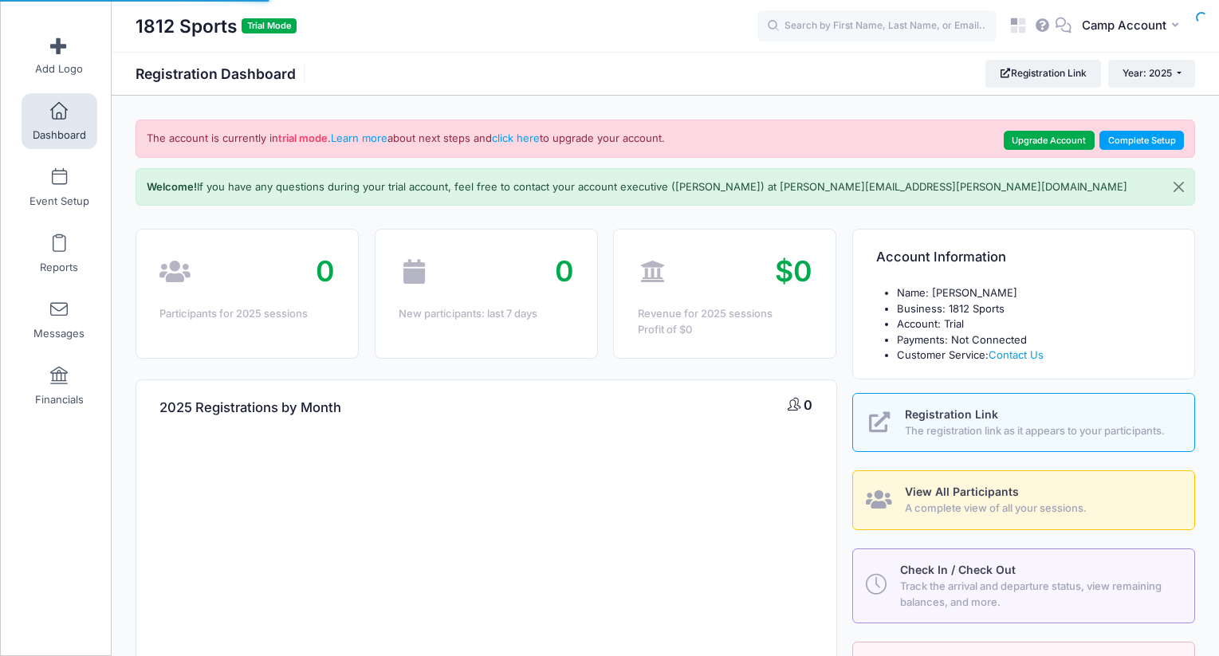
select select
